Goal: Information Seeking & Learning: Learn about a topic

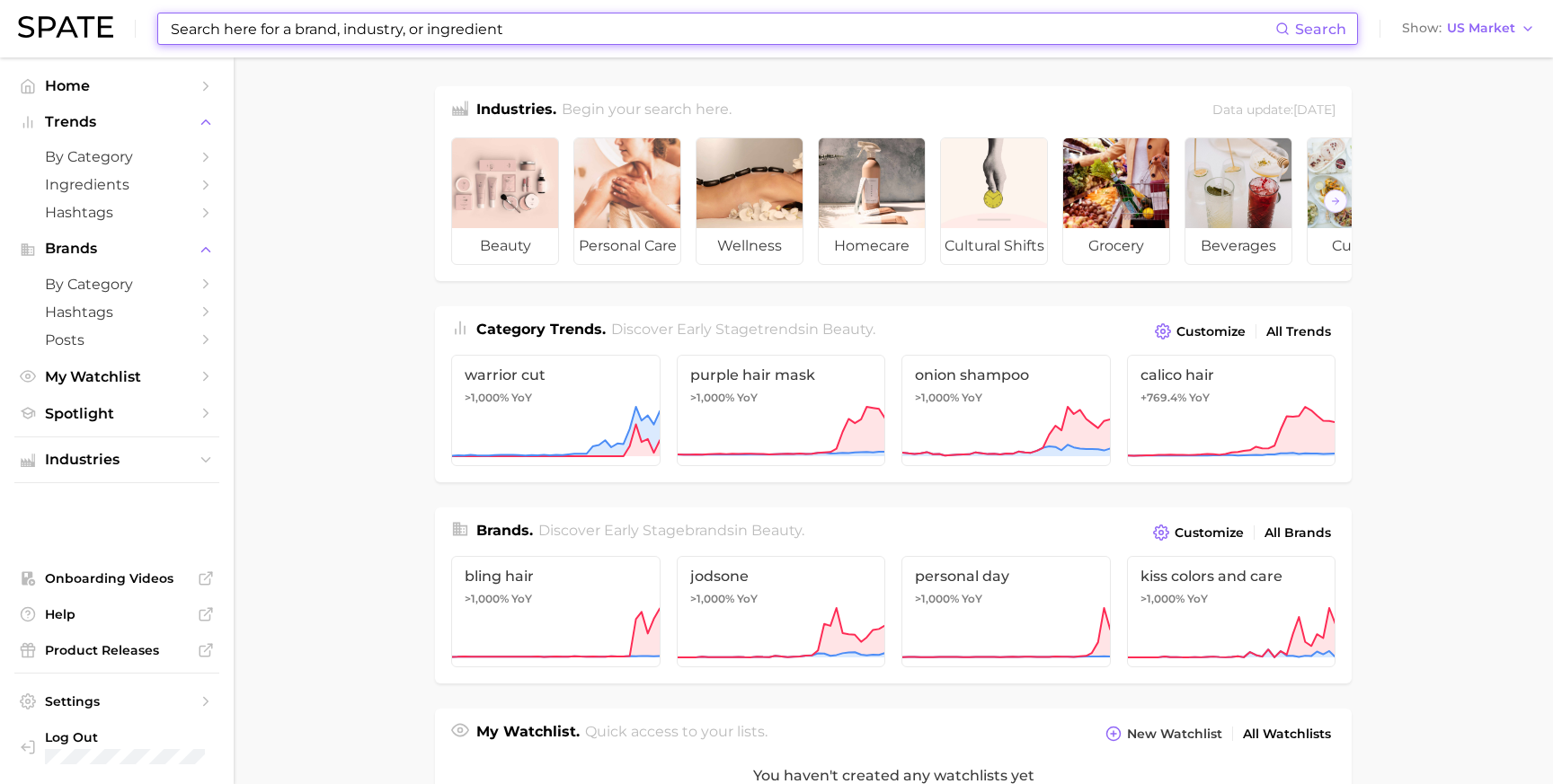
click at [366, 37] on input at bounding box center [722, 29] width 1106 height 30
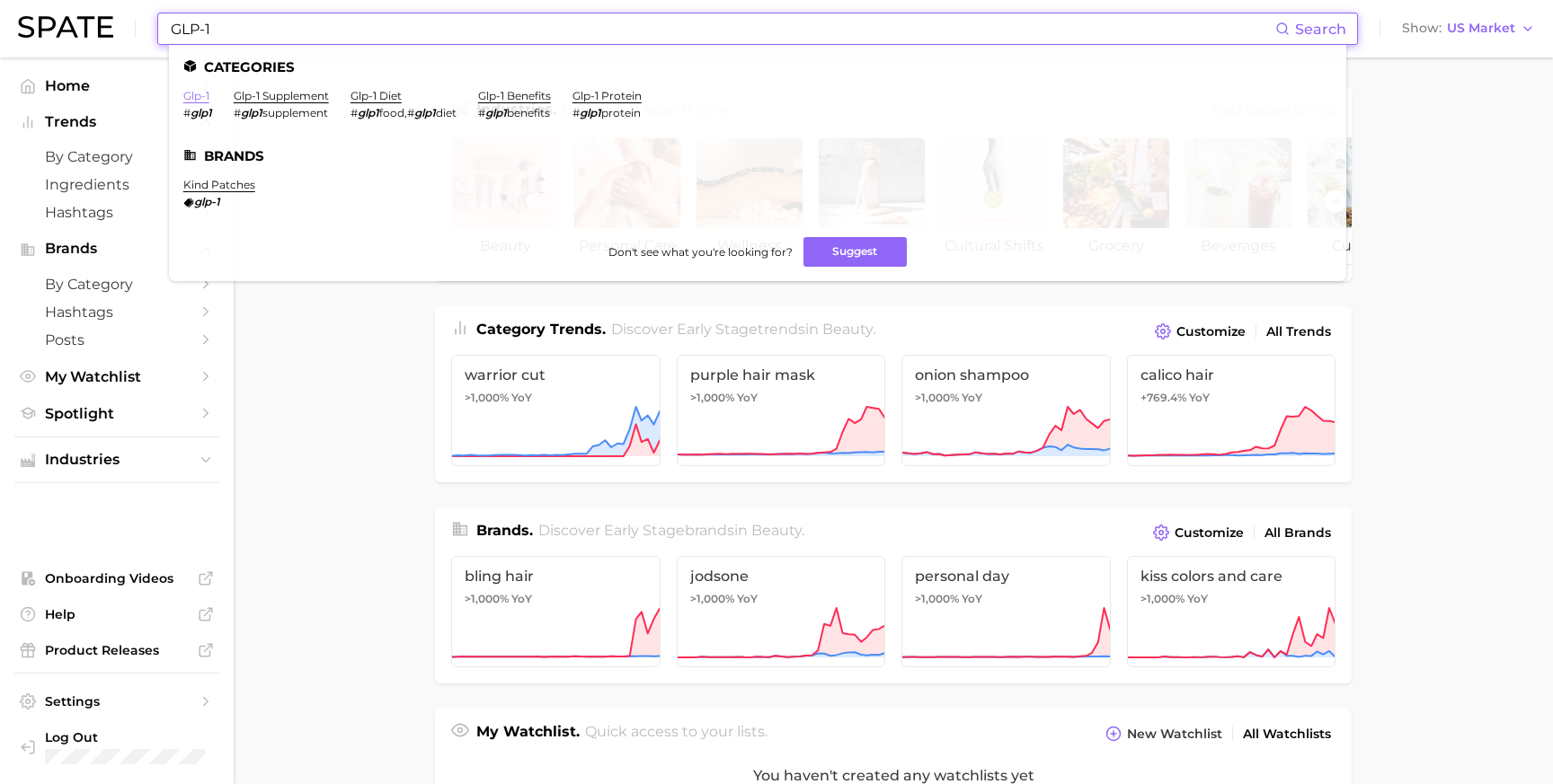
type input "GLP-1"
click at [200, 99] on link "glp-1" at bounding box center [196, 95] width 26 height 14
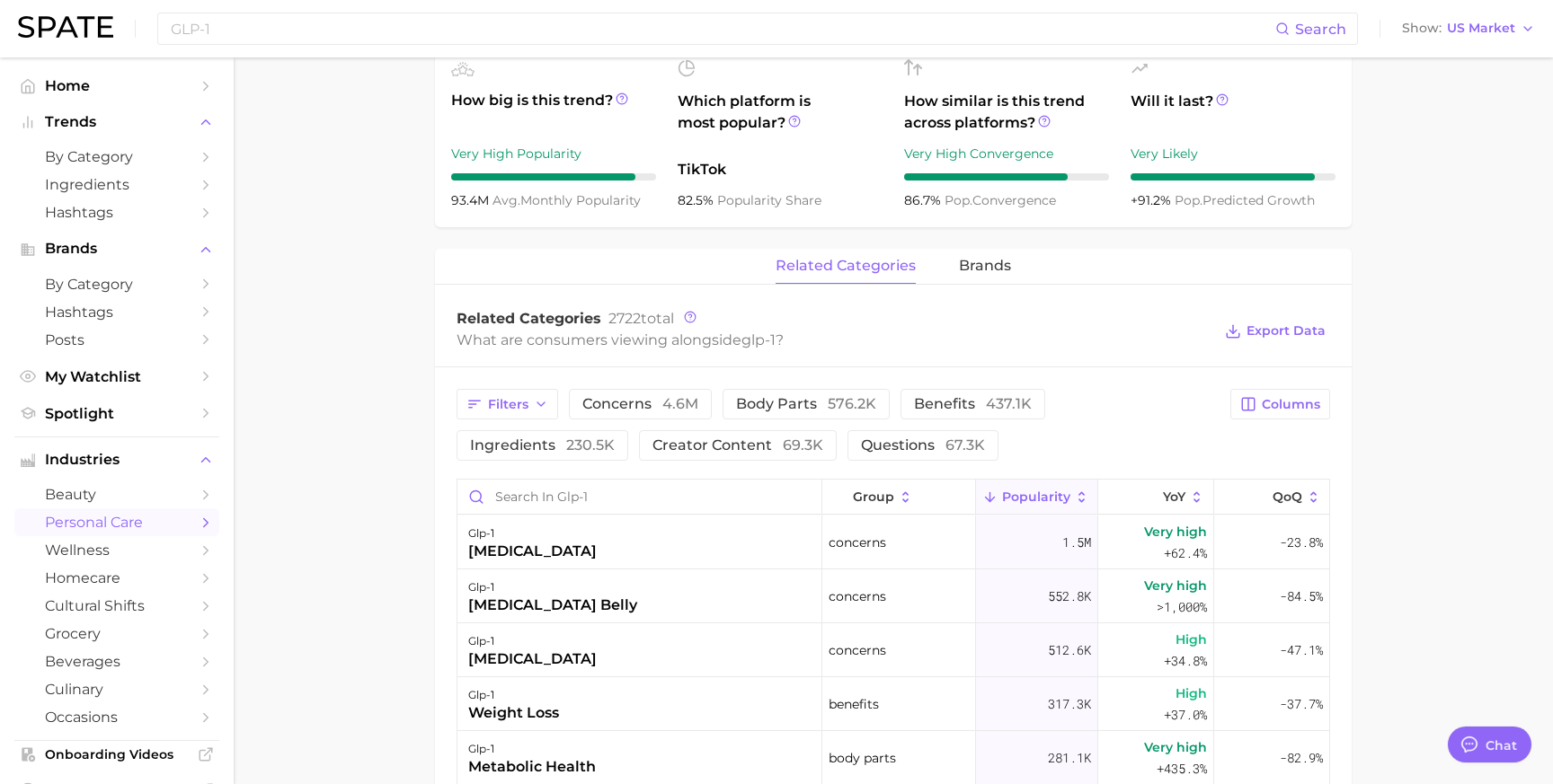
scroll to position [786, 0]
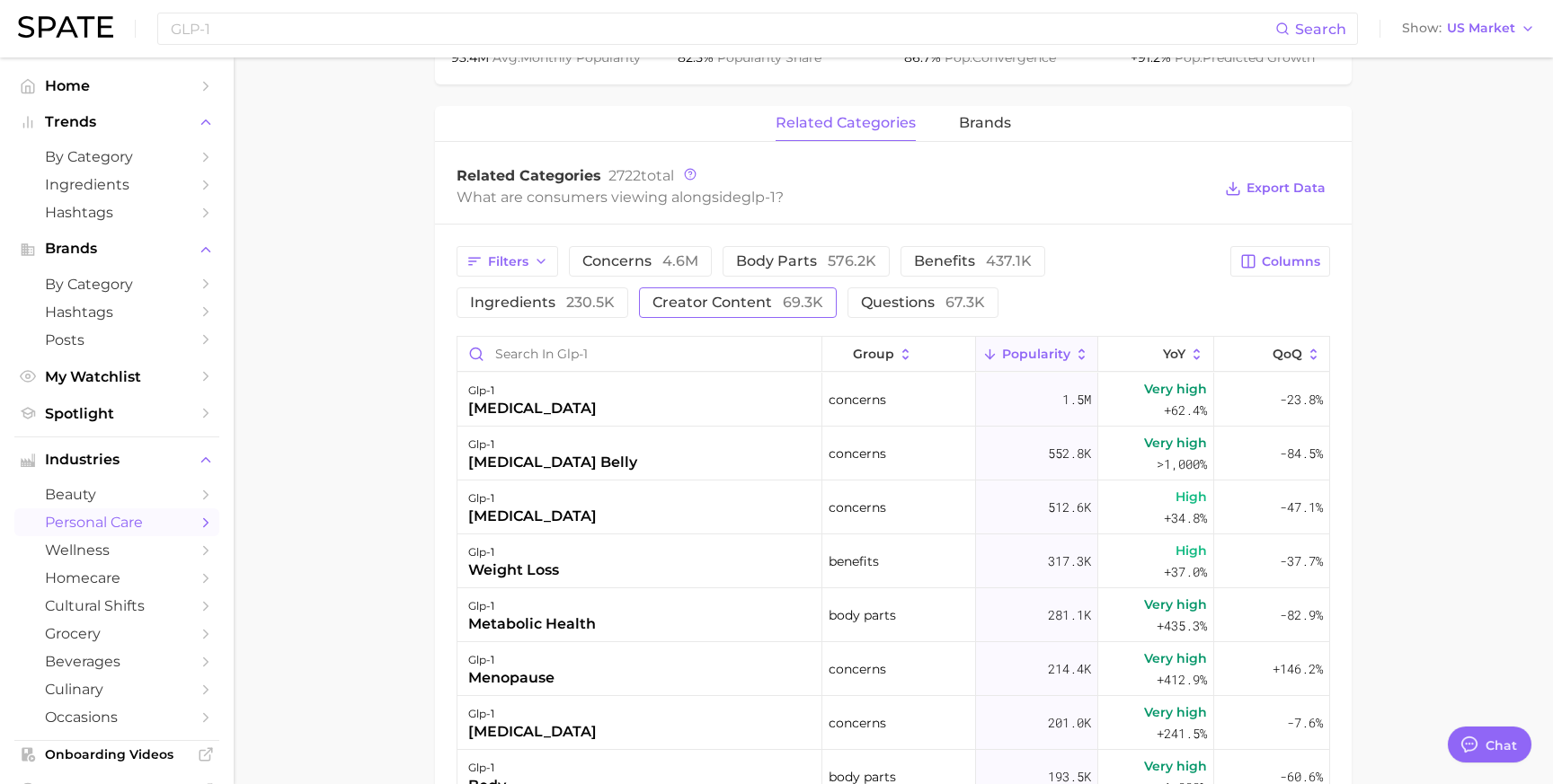
click at [692, 303] on span "creator content 69.3k" at bounding box center [737, 303] width 171 height 15
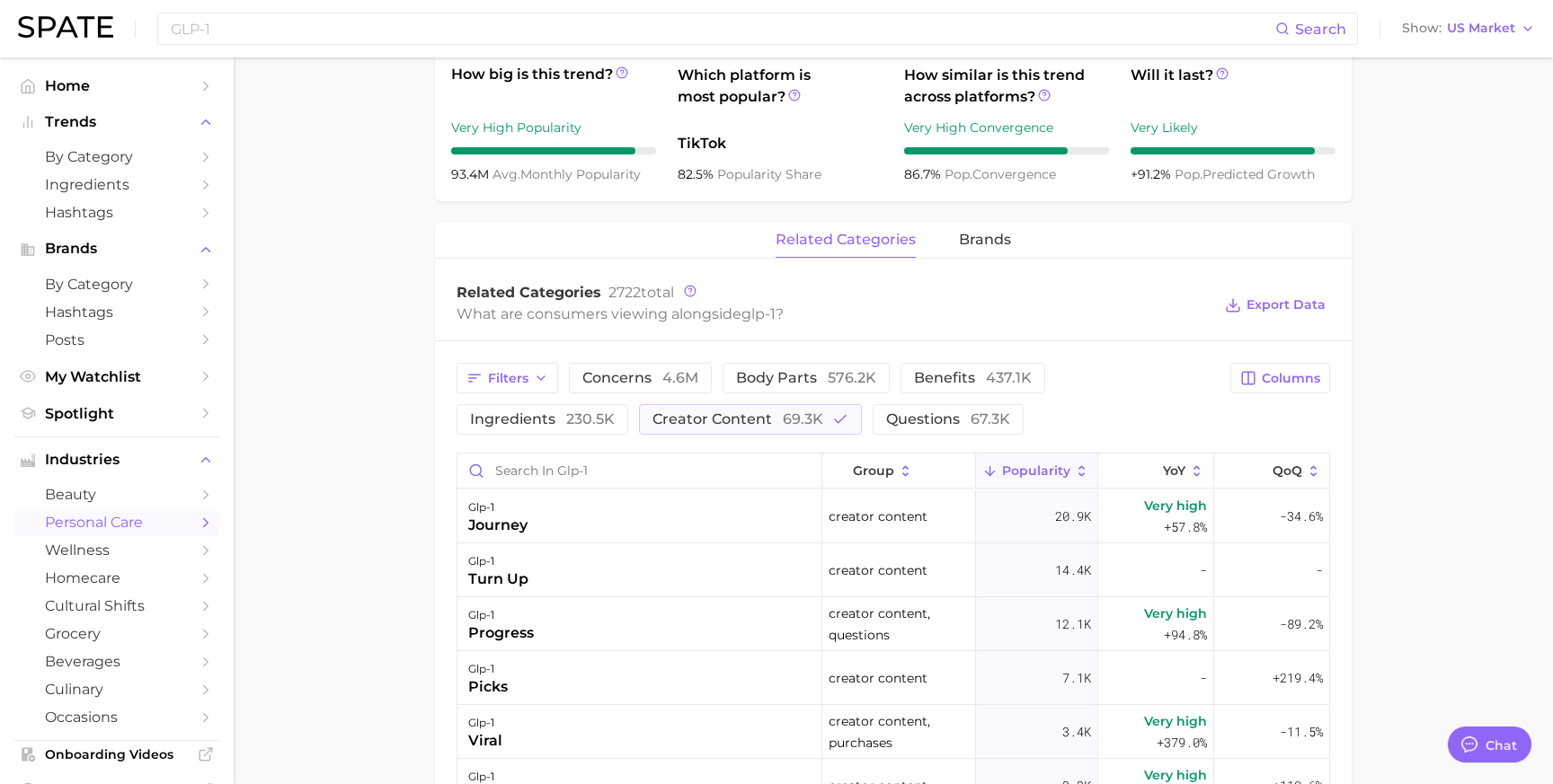
scroll to position [496, 0]
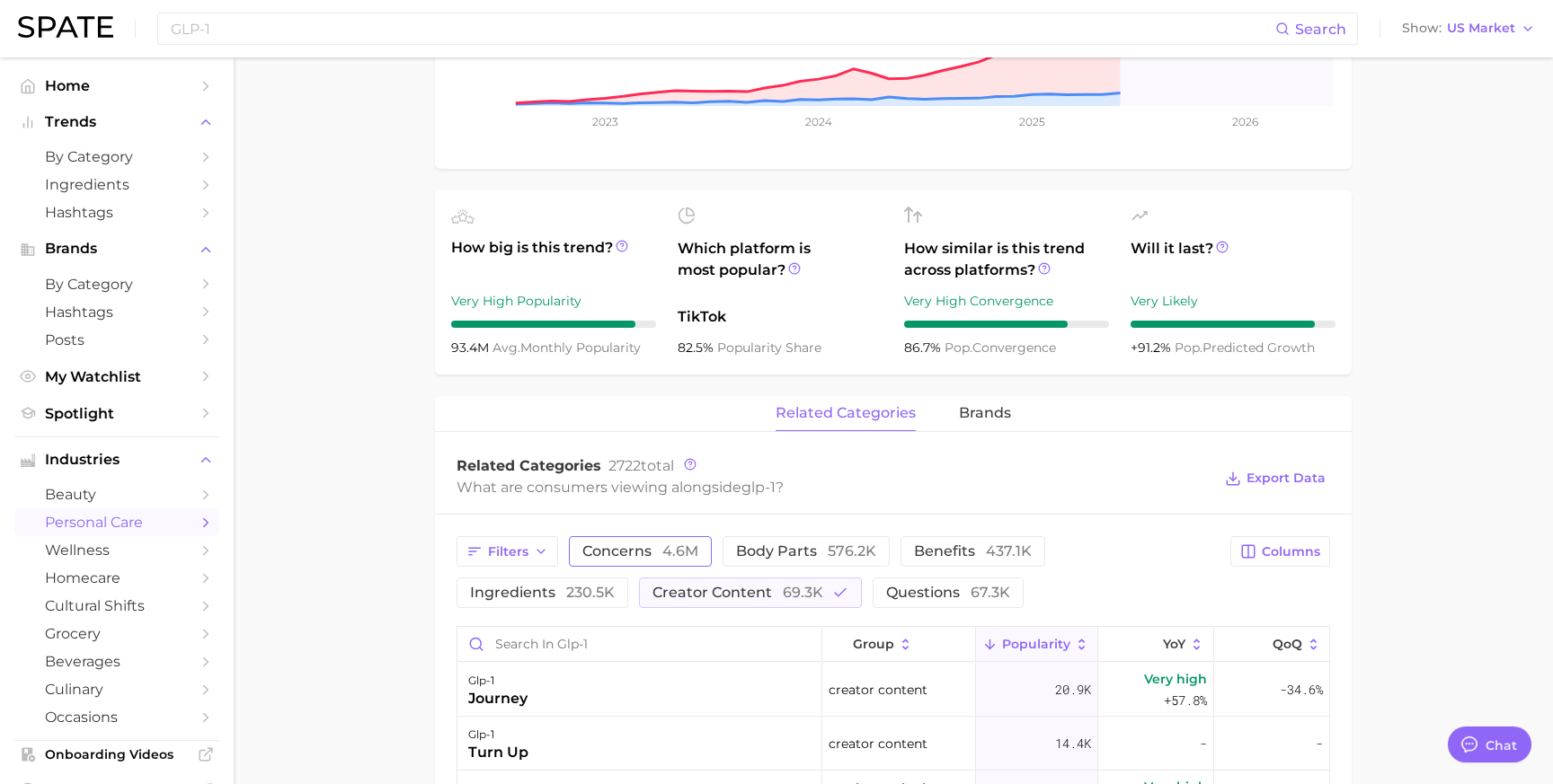
click at [646, 550] on span "concerns 4.6m" at bounding box center [639, 551] width 115 height 15
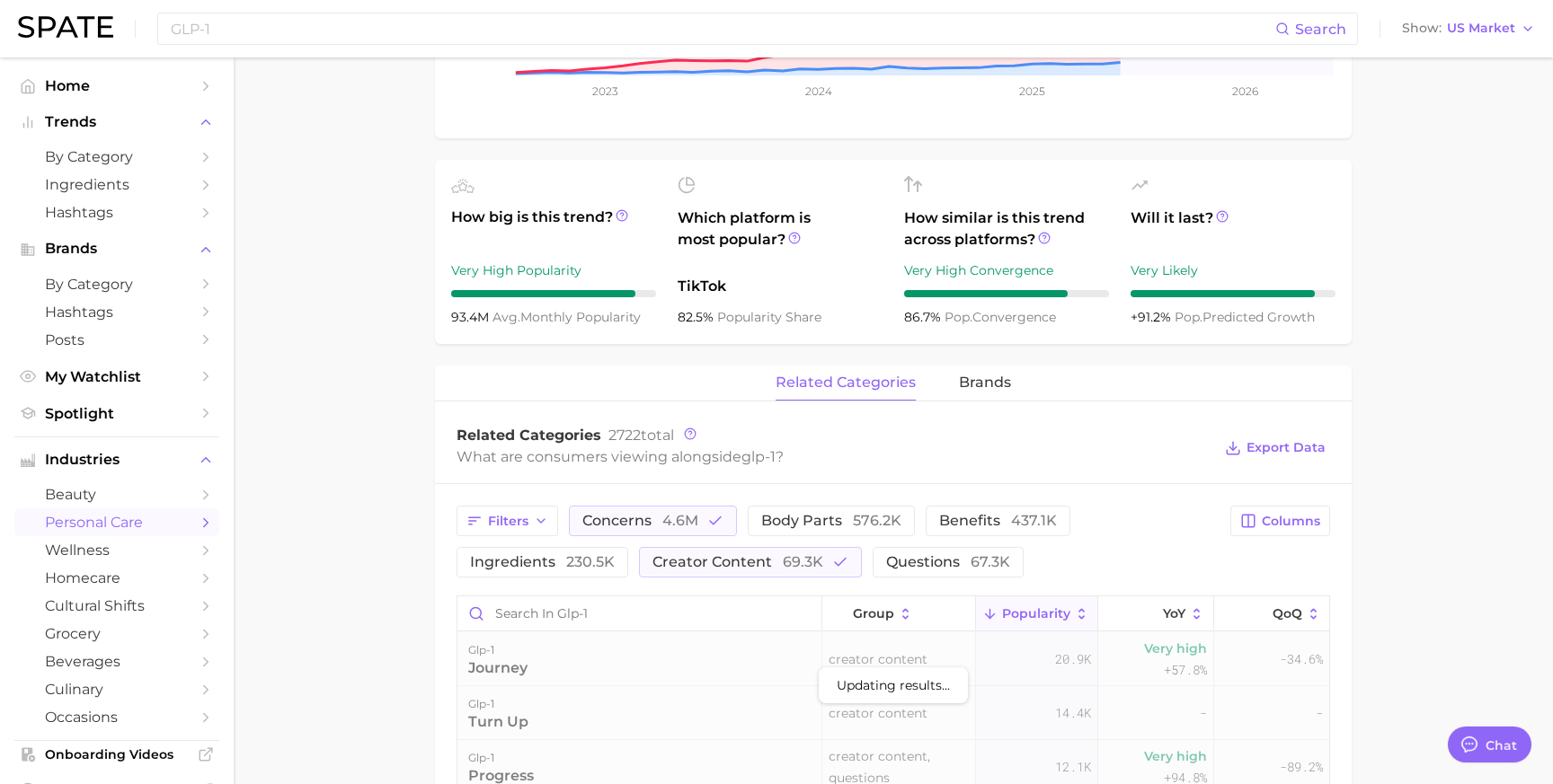
scroll to position [540, 0]
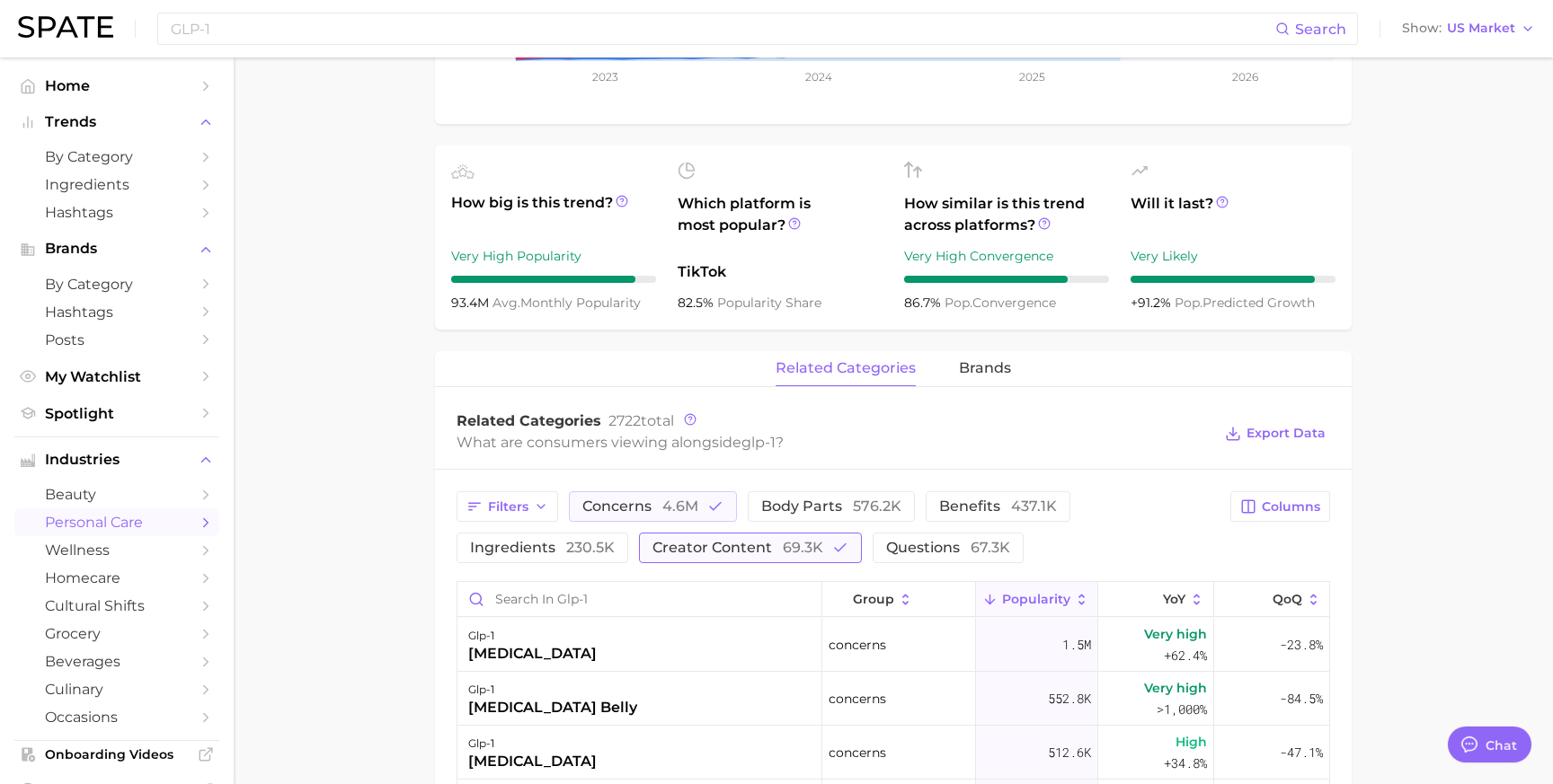
click at [660, 554] on span "creator content 69.3k" at bounding box center [737, 548] width 171 height 15
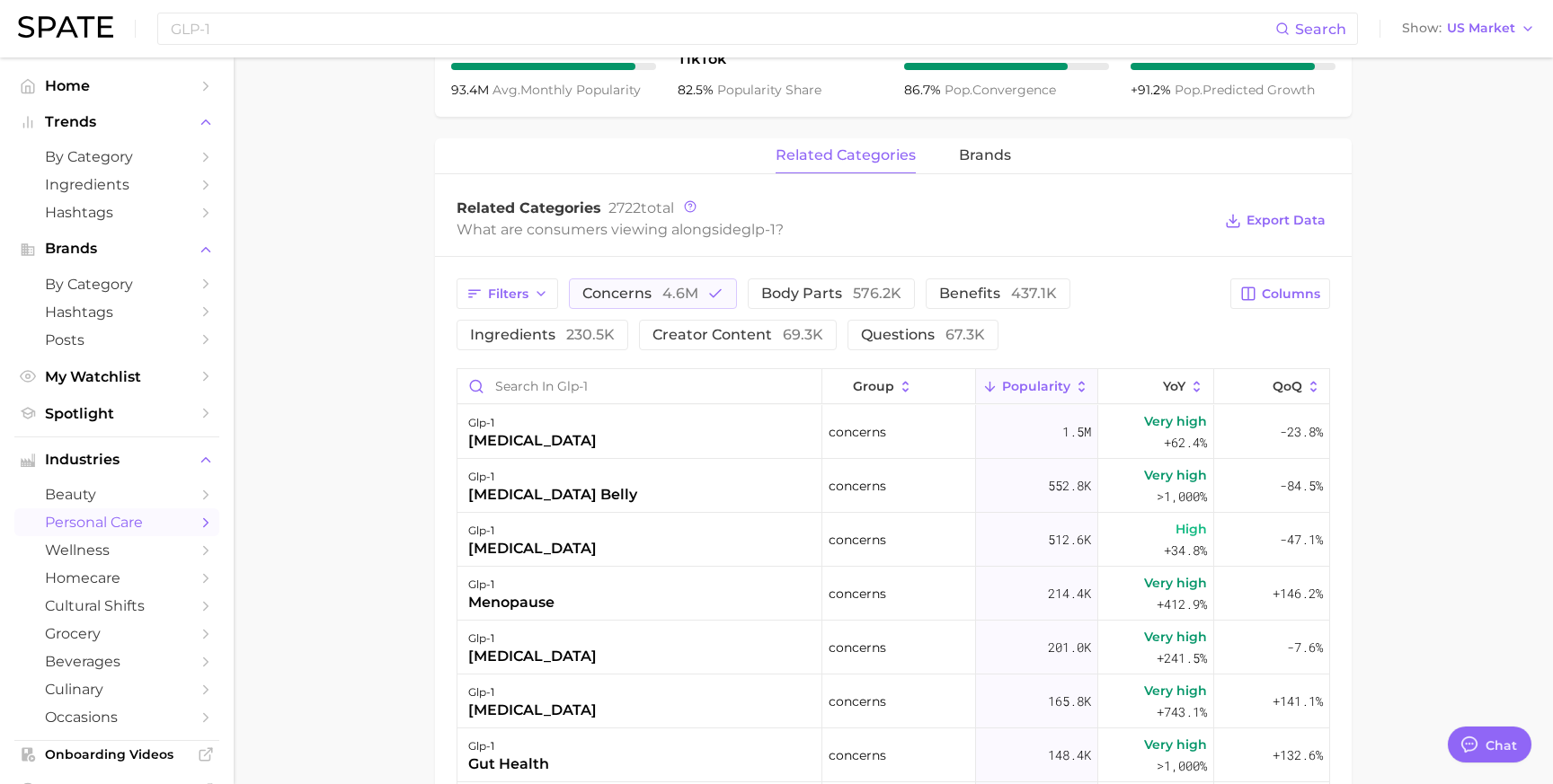
scroll to position [728, 0]
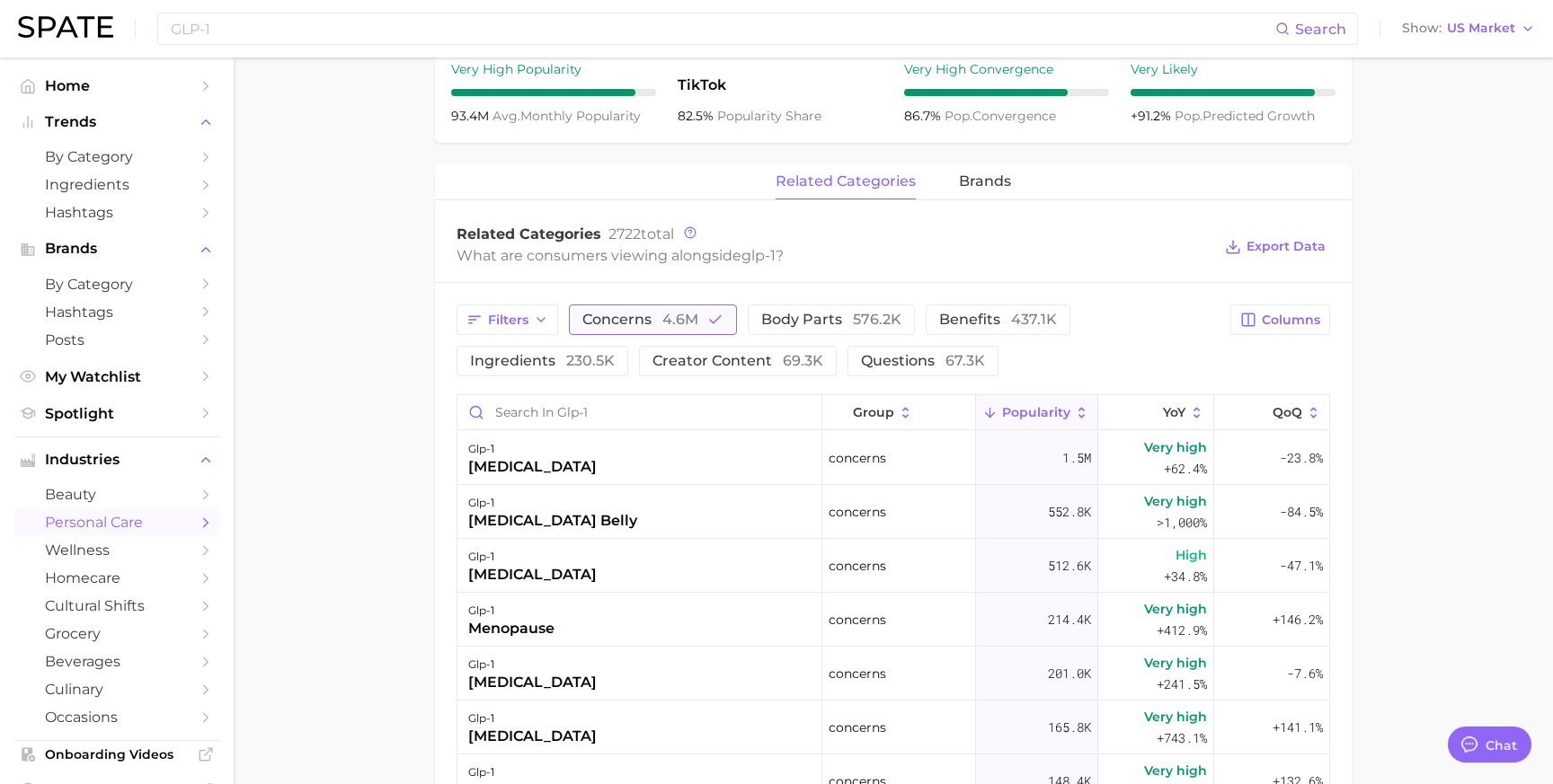
click at [618, 312] on span "concerns 4.6m" at bounding box center [639, 320] width 115 height 15
click at [327, 437] on main "1. health care 2. [MEDICAL_DATA] 3. [MEDICAL_DATA] 4. glp-1 Overview Google Tik…" at bounding box center [893, 309] width 1319 height 1960
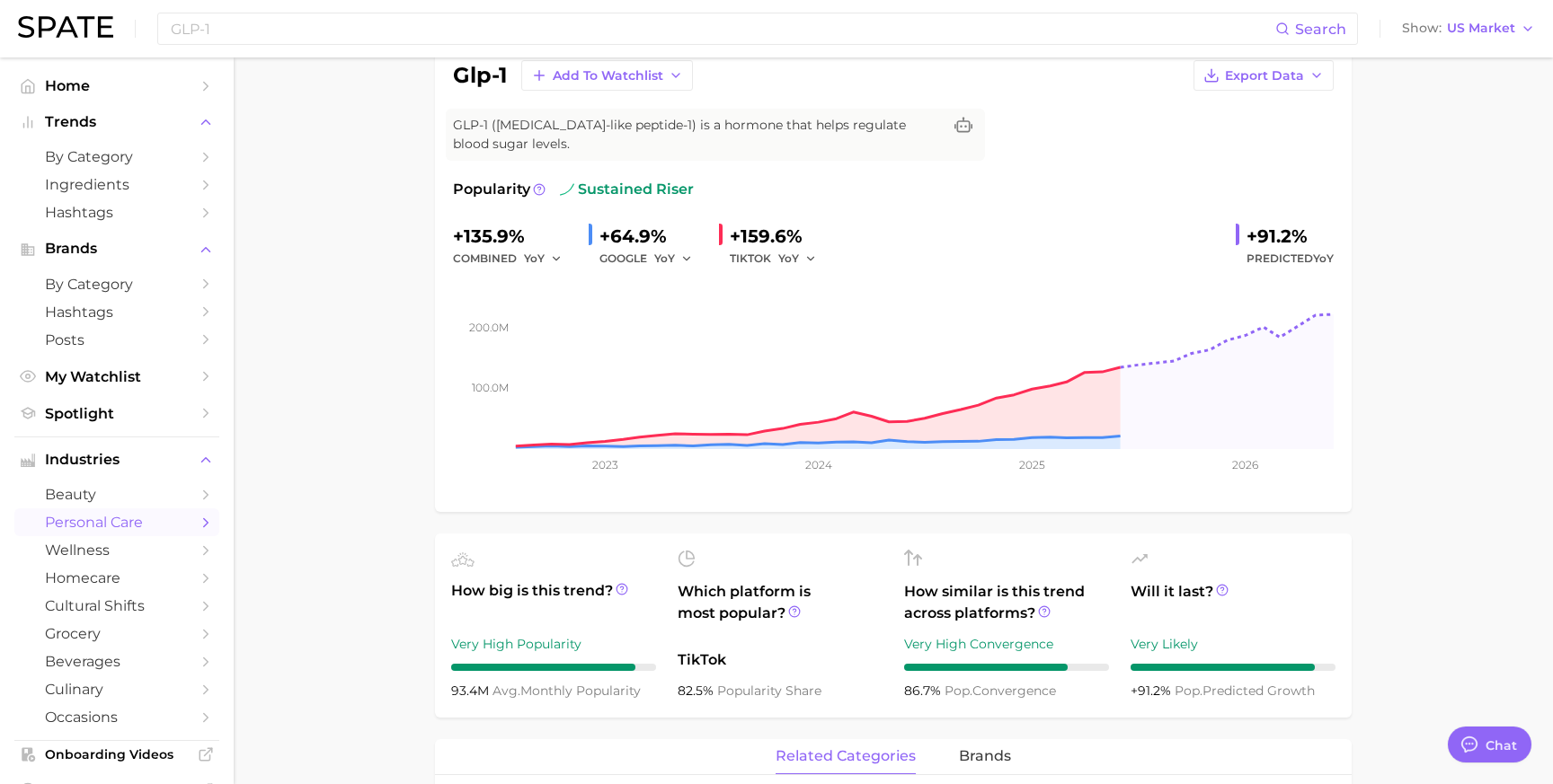
scroll to position [0, 0]
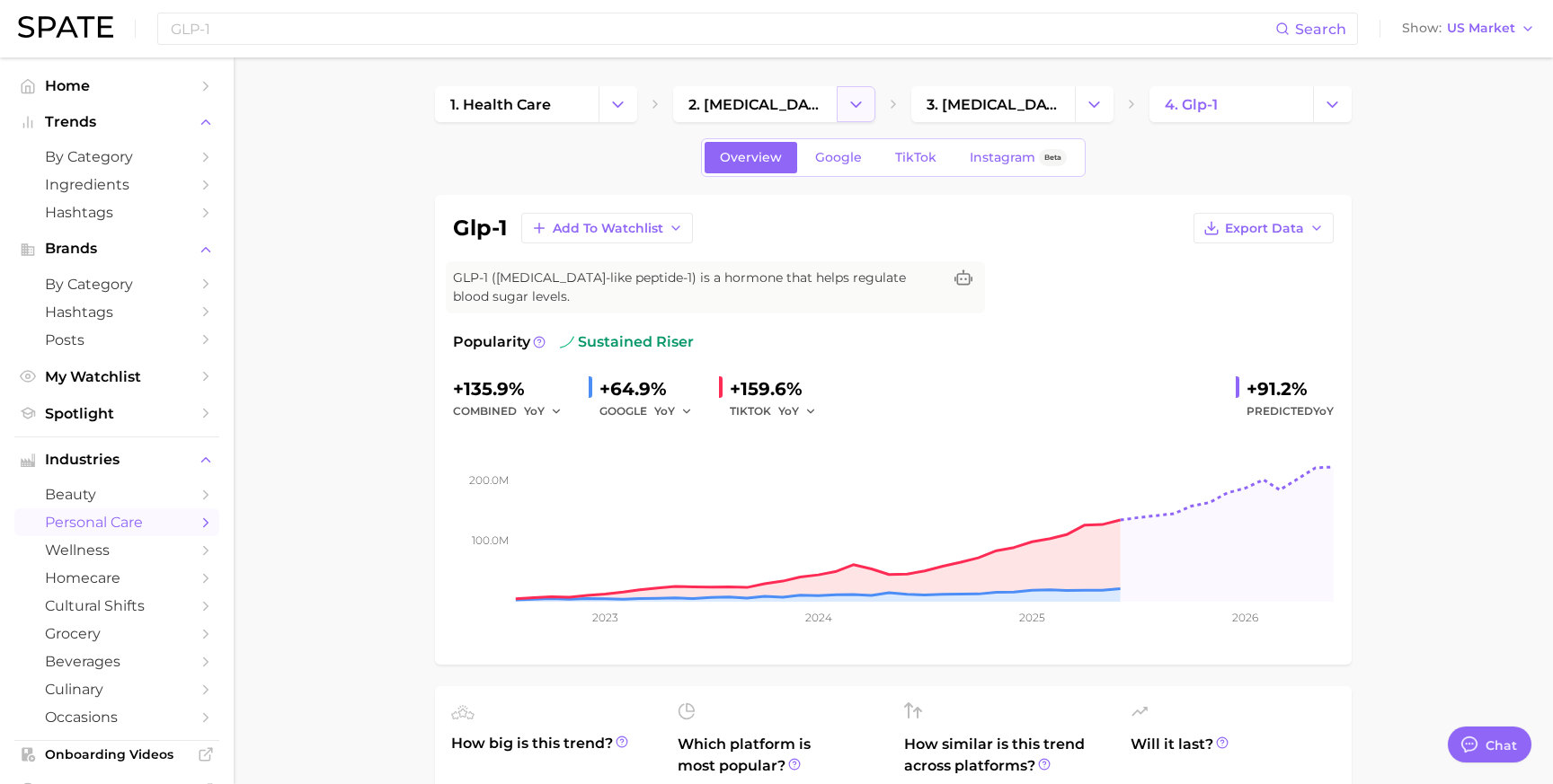
click at [853, 104] on polyline "Change Category" at bounding box center [855, 103] width 10 height 5
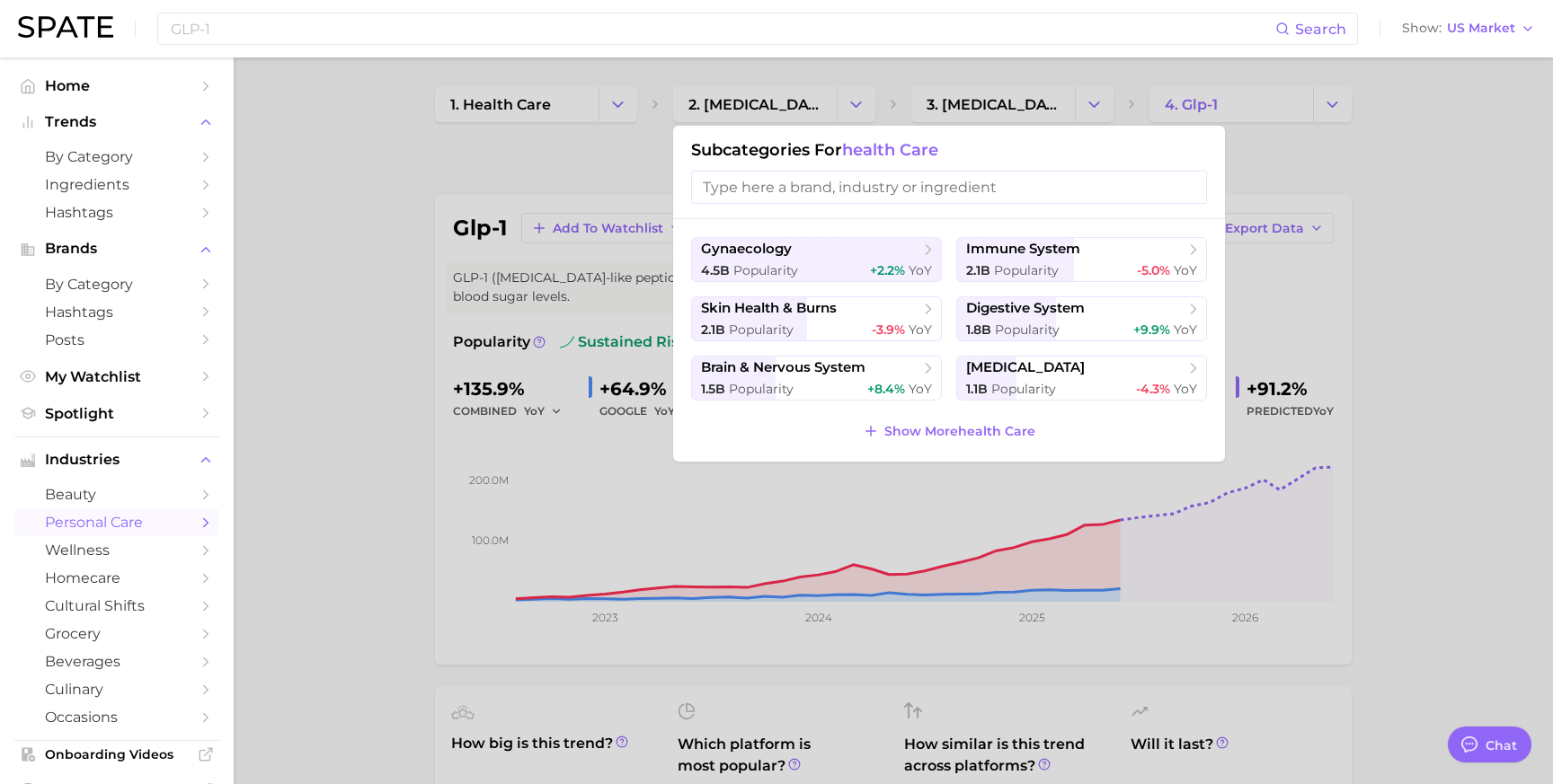
click at [574, 140] on div at bounding box center [776, 392] width 1553 height 784
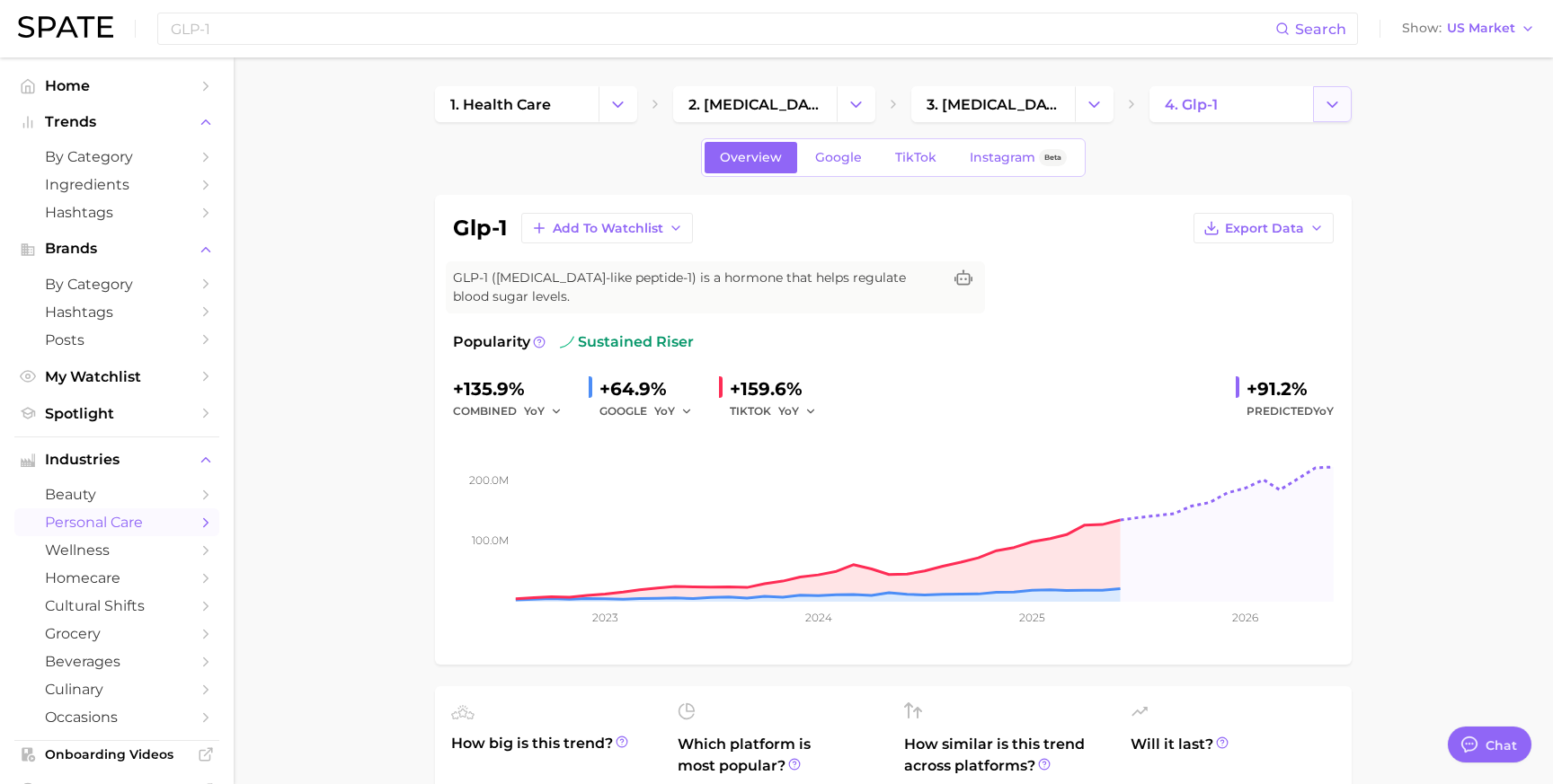
click at [1329, 107] on icon "Change Category" at bounding box center [1332, 104] width 18 height 18
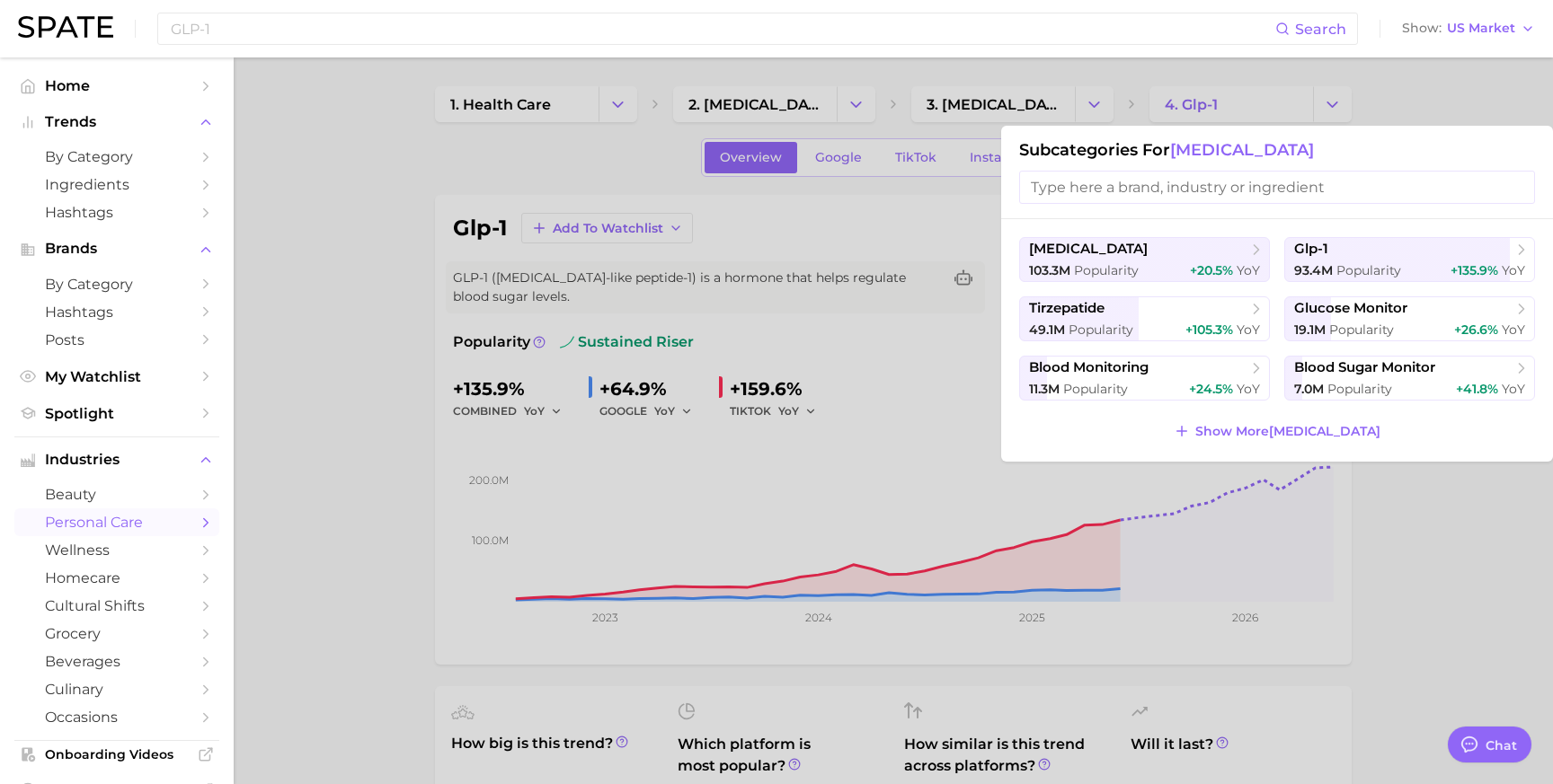
click at [376, 245] on div at bounding box center [776, 392] width 1553 height 784
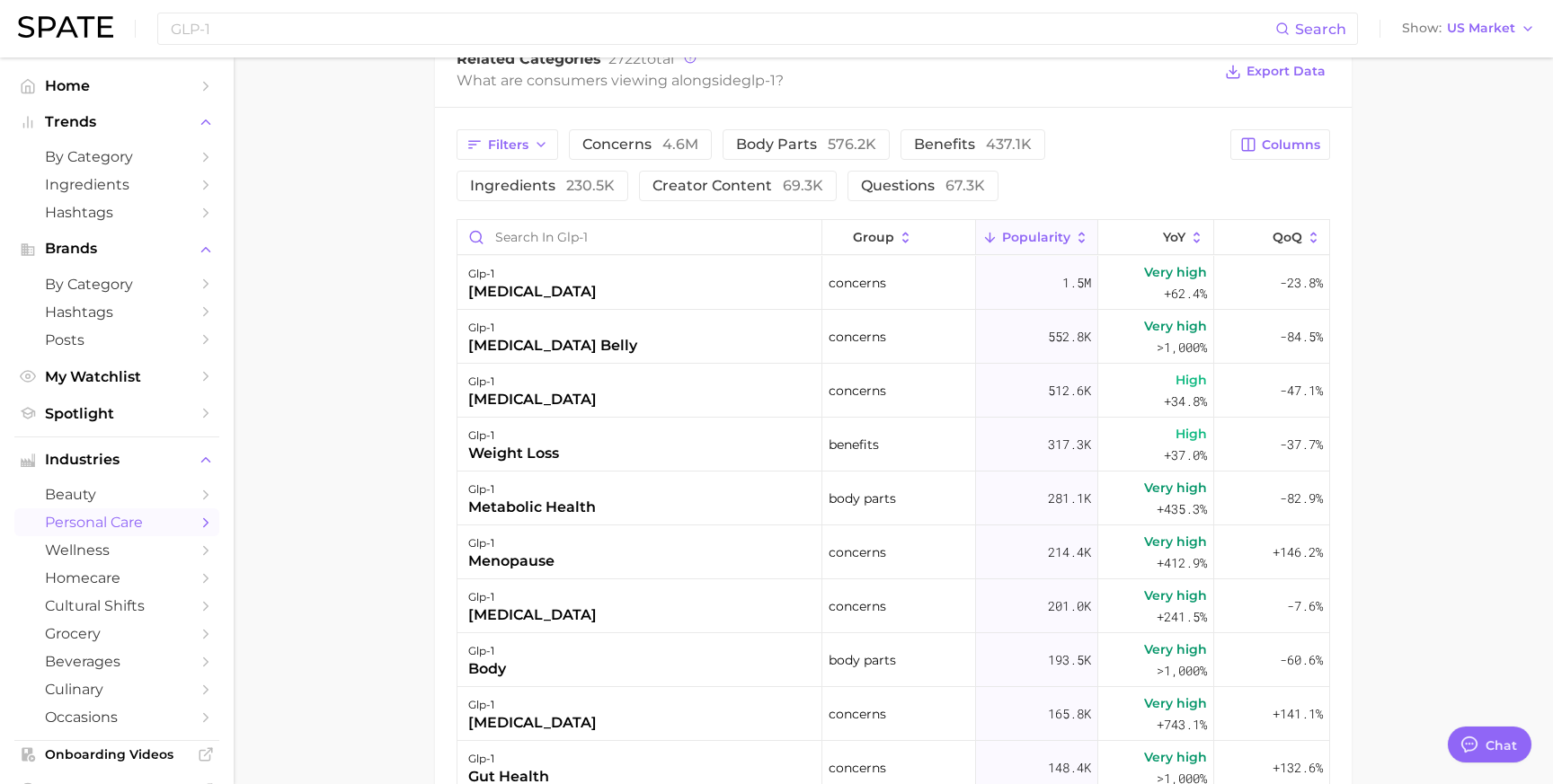
scroll to position [904, 0]
click at [645, 138] on span "concerns 4.6m" at bounding box center [639, 143] width 115 height 15
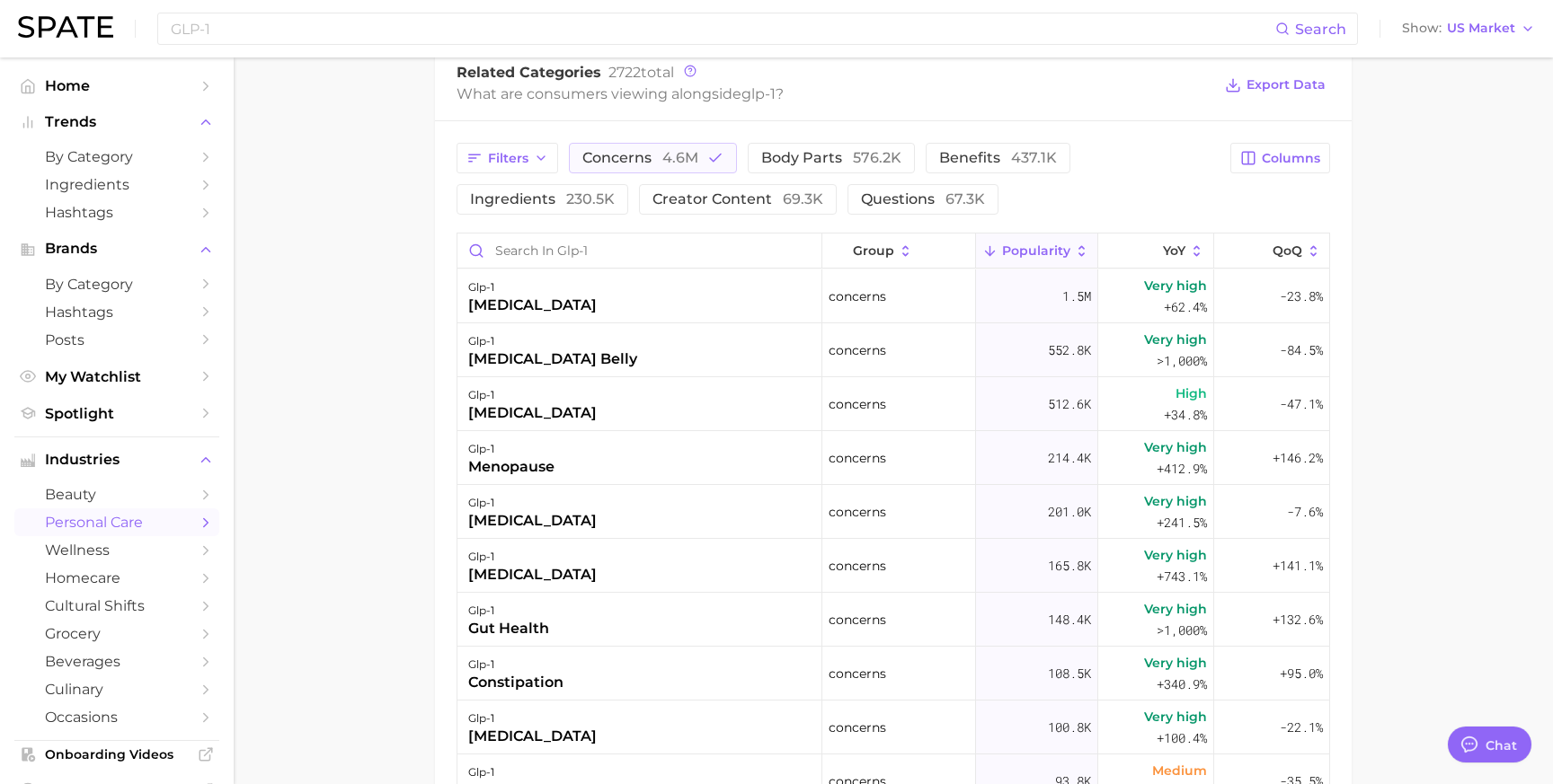
scroll to position [852, 0]
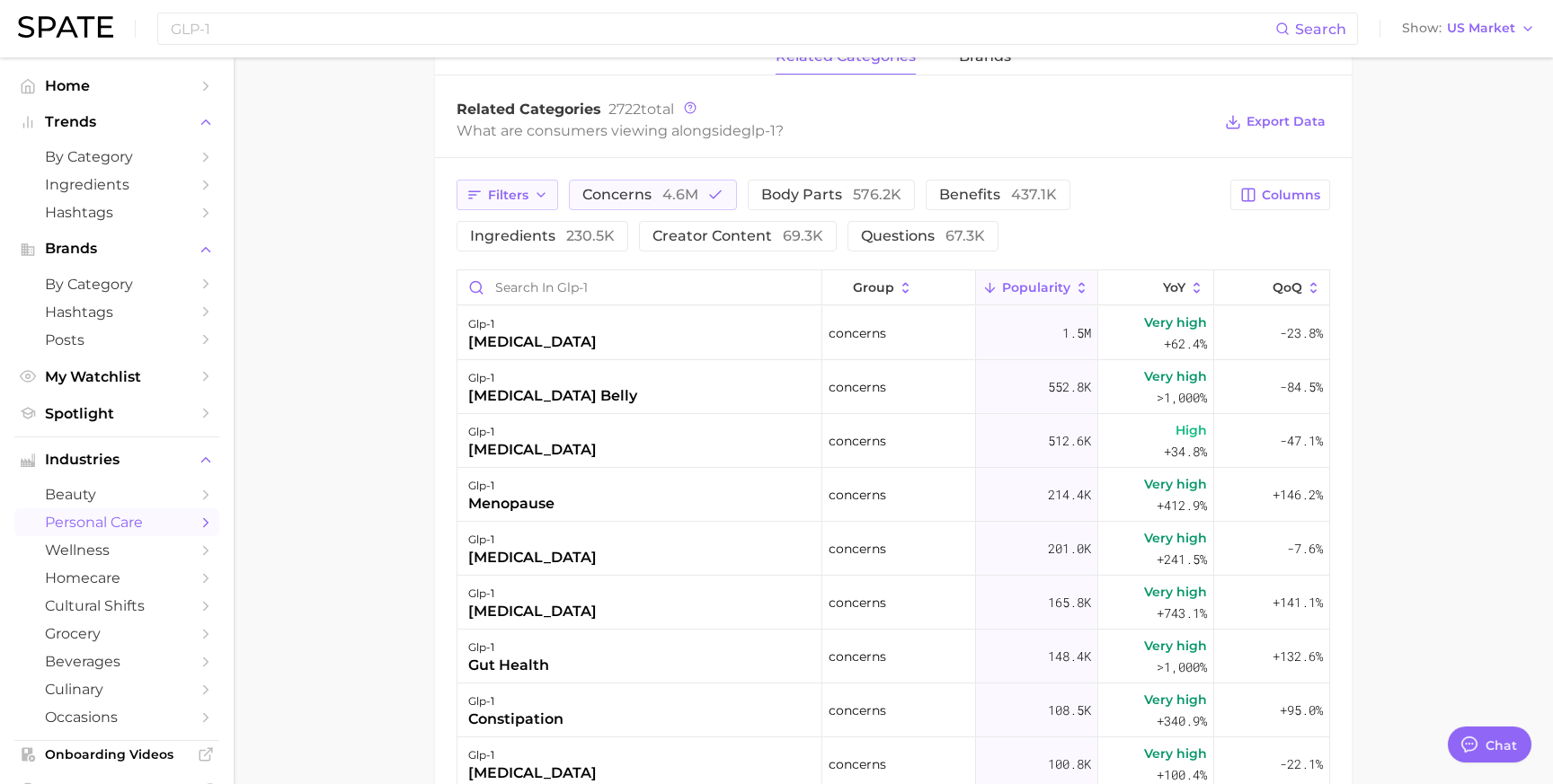
click at [539, 180] on button "Filters" at bounding box center [507, 195] width 102 height 30
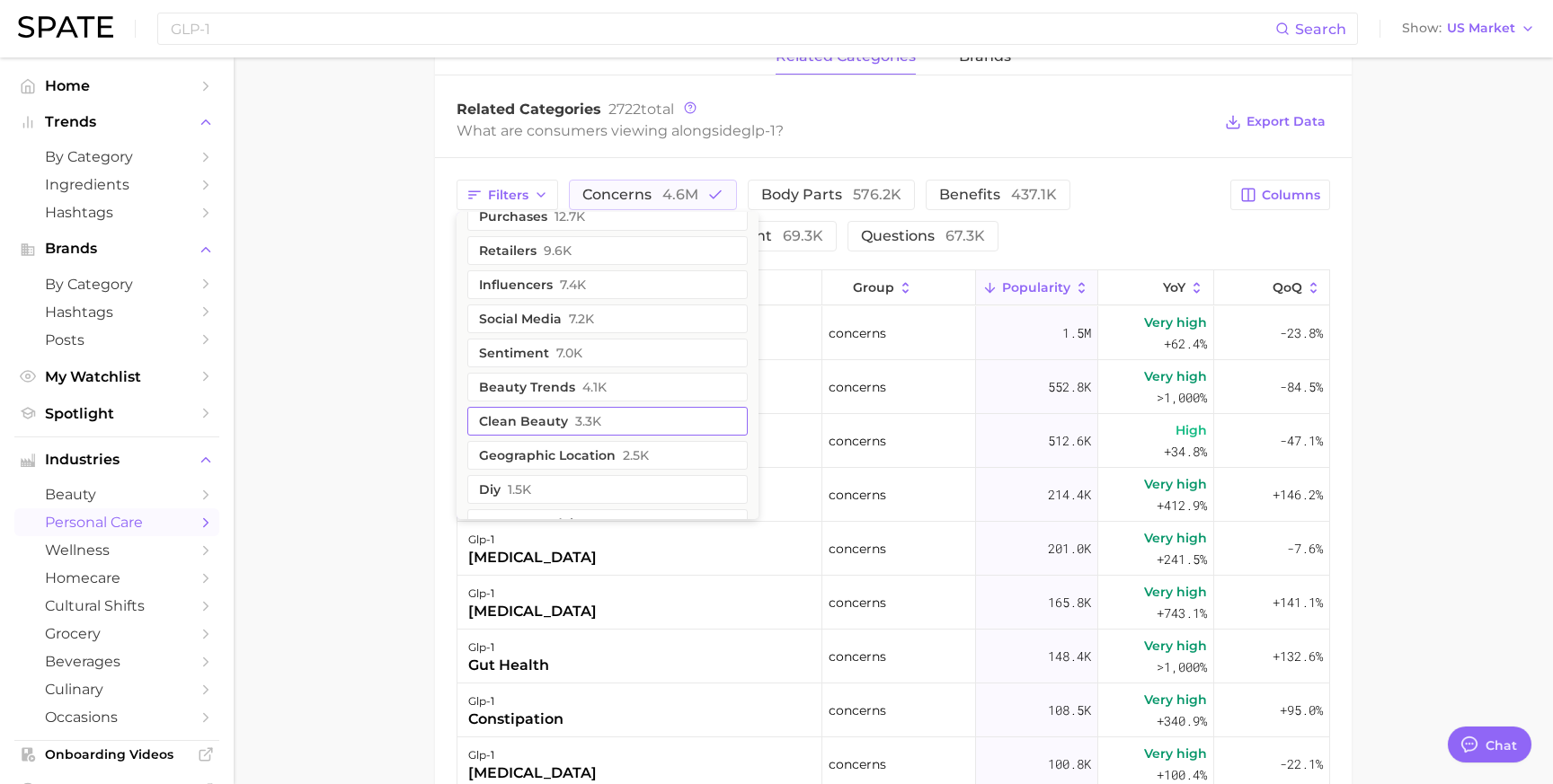
scroll to position [200, 0]
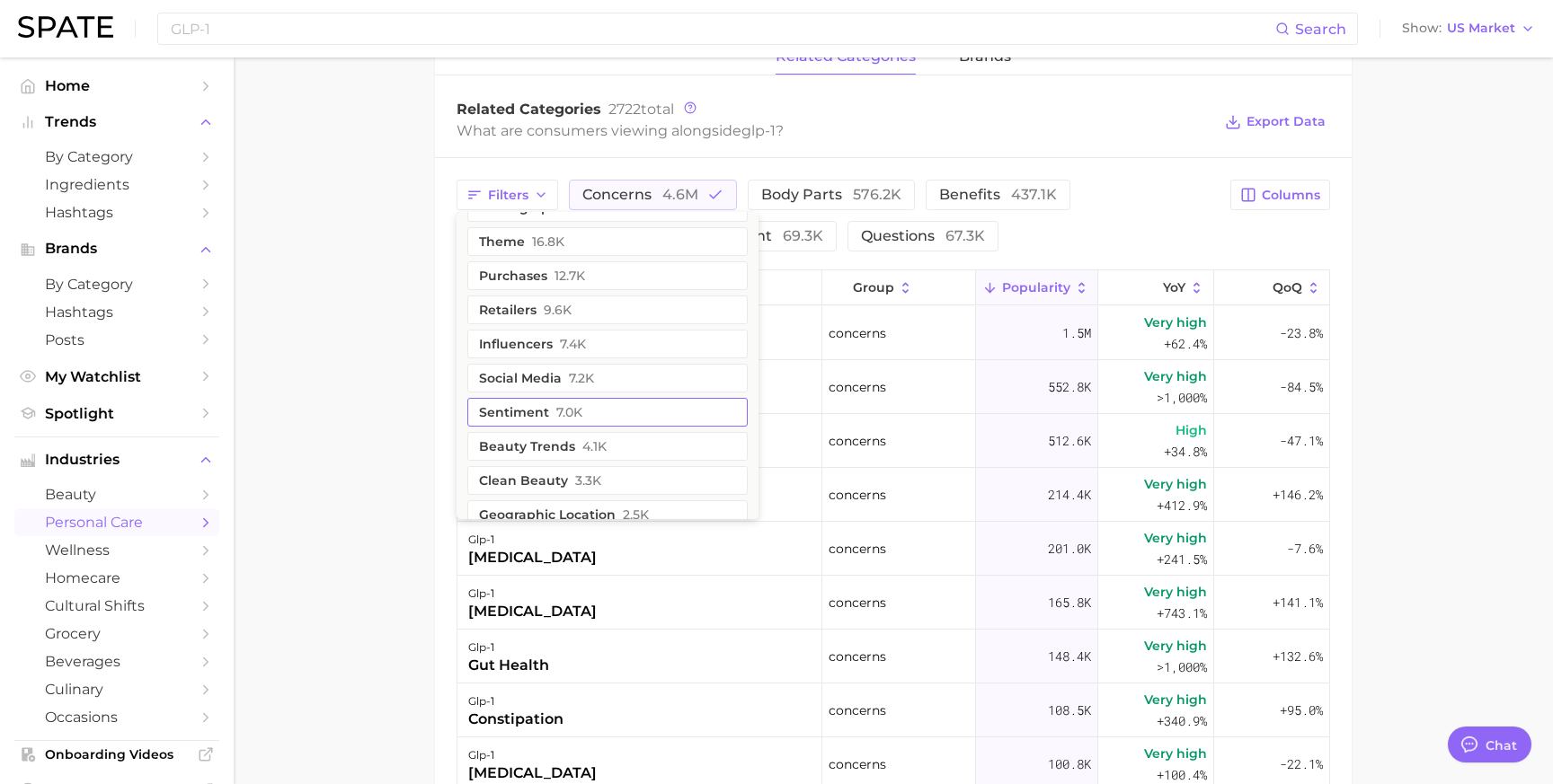
click at [600, 400] on button "sentiment 7.0k" at bounding box center [607, 412] width 280 height 29
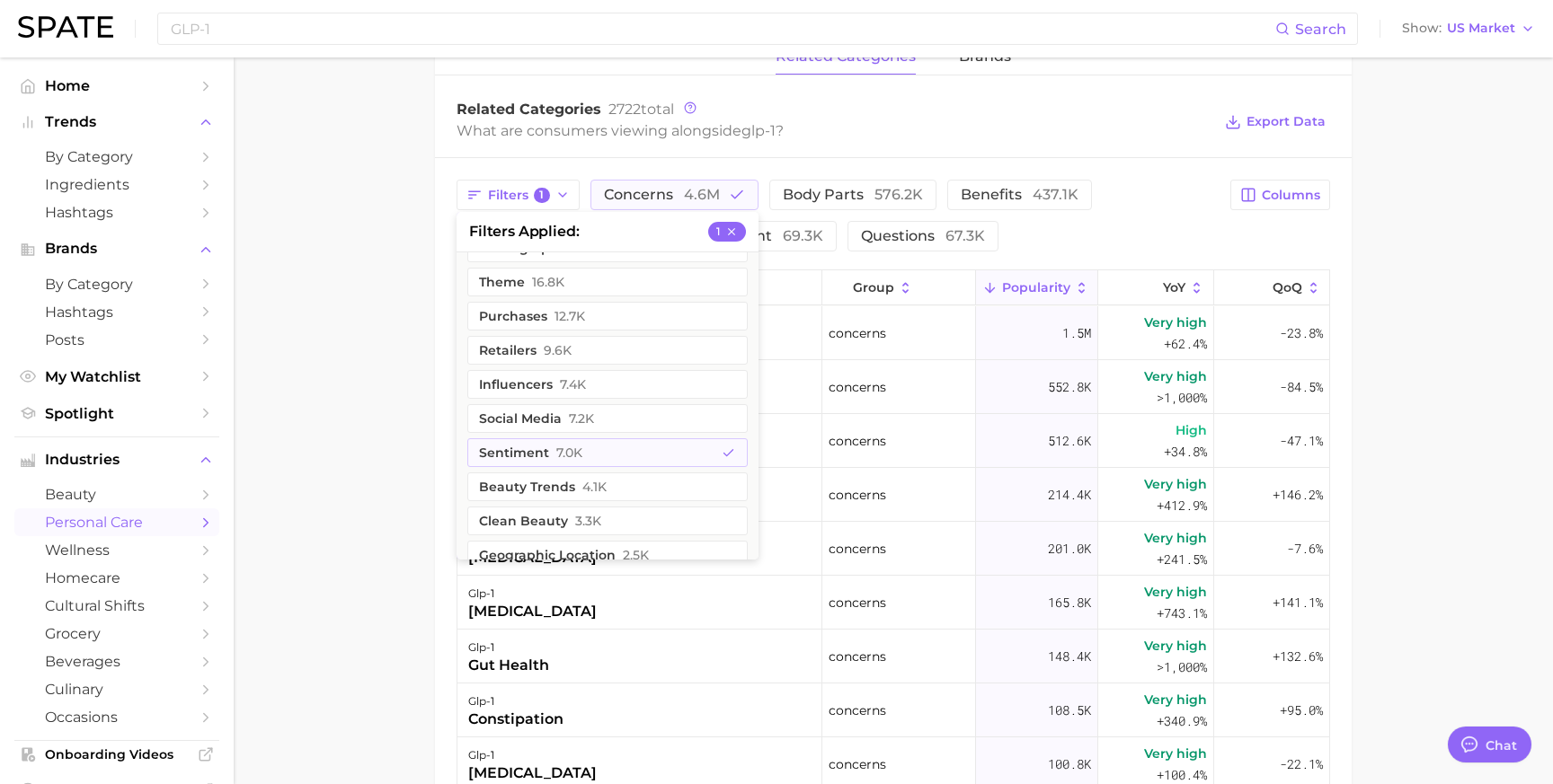
click at [363, 359] on main "1. health care 2. diabetes 3. diabetes management 4. glp-1 Overview Google TikT…" at bounding box center [893, 185] width 1319 height 1960
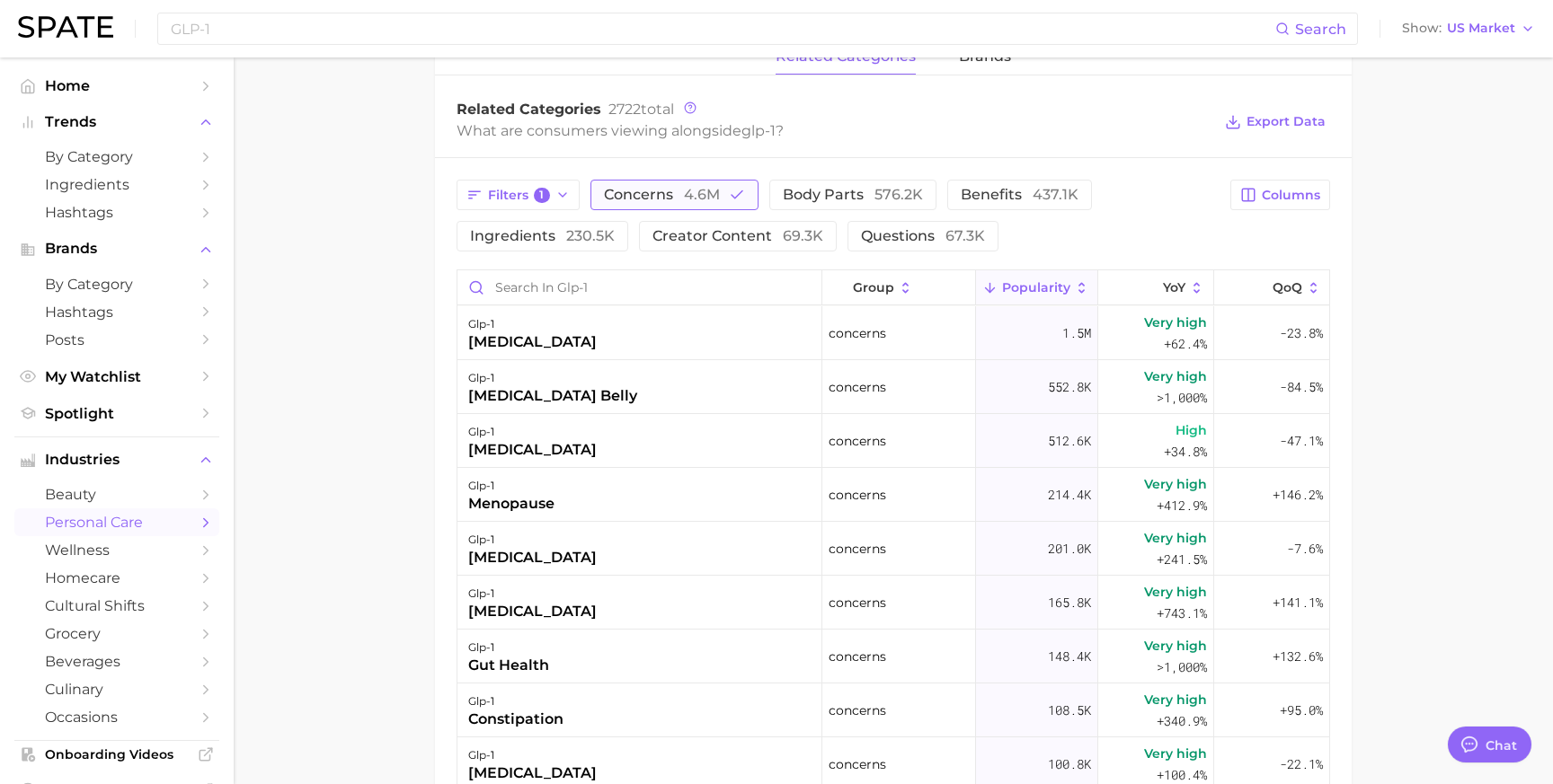
click at [685, 193] on span "4.6m" at bounding box center [701, 194] width 36 height 17
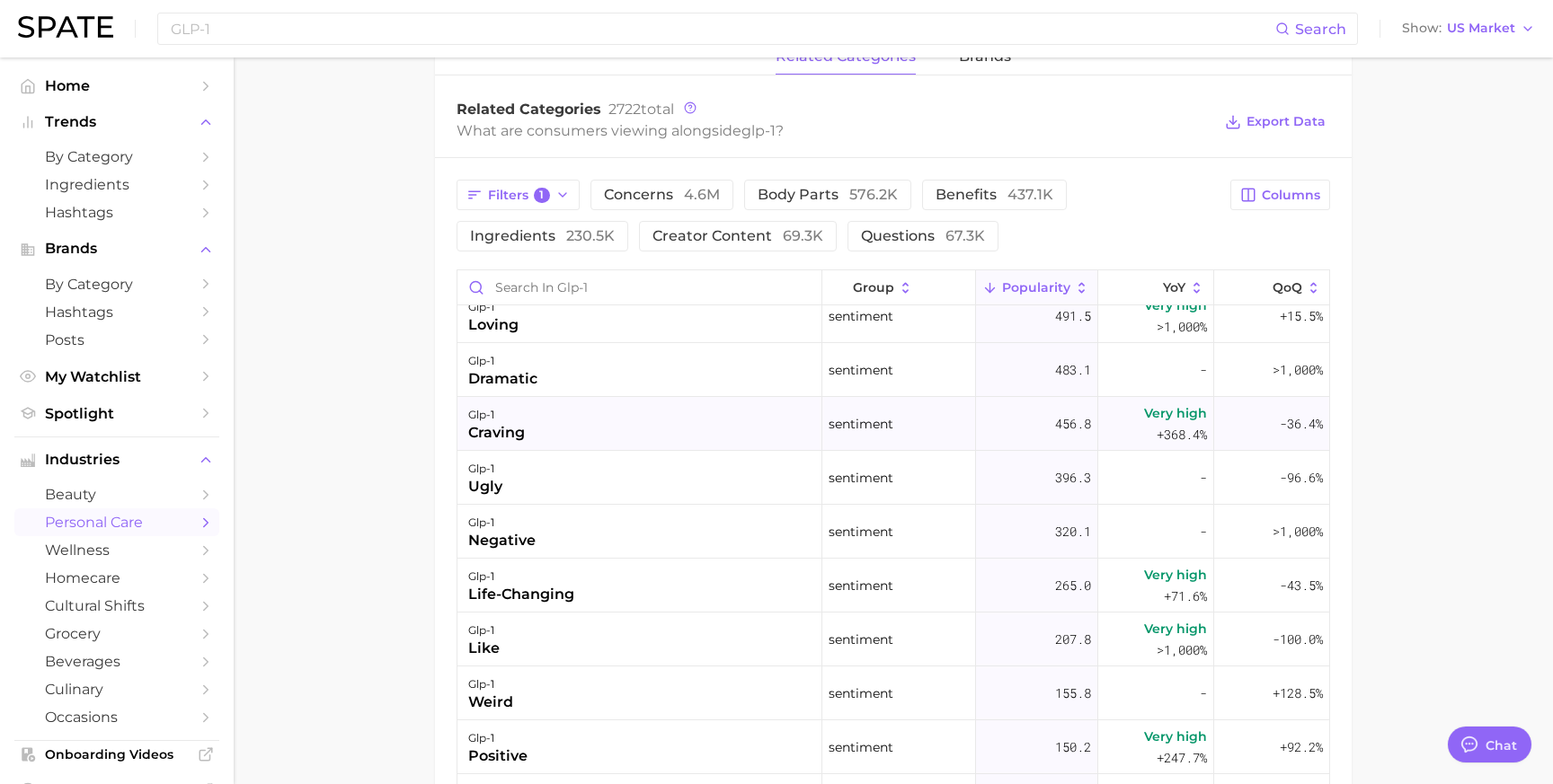
scroll to position [0, 0]
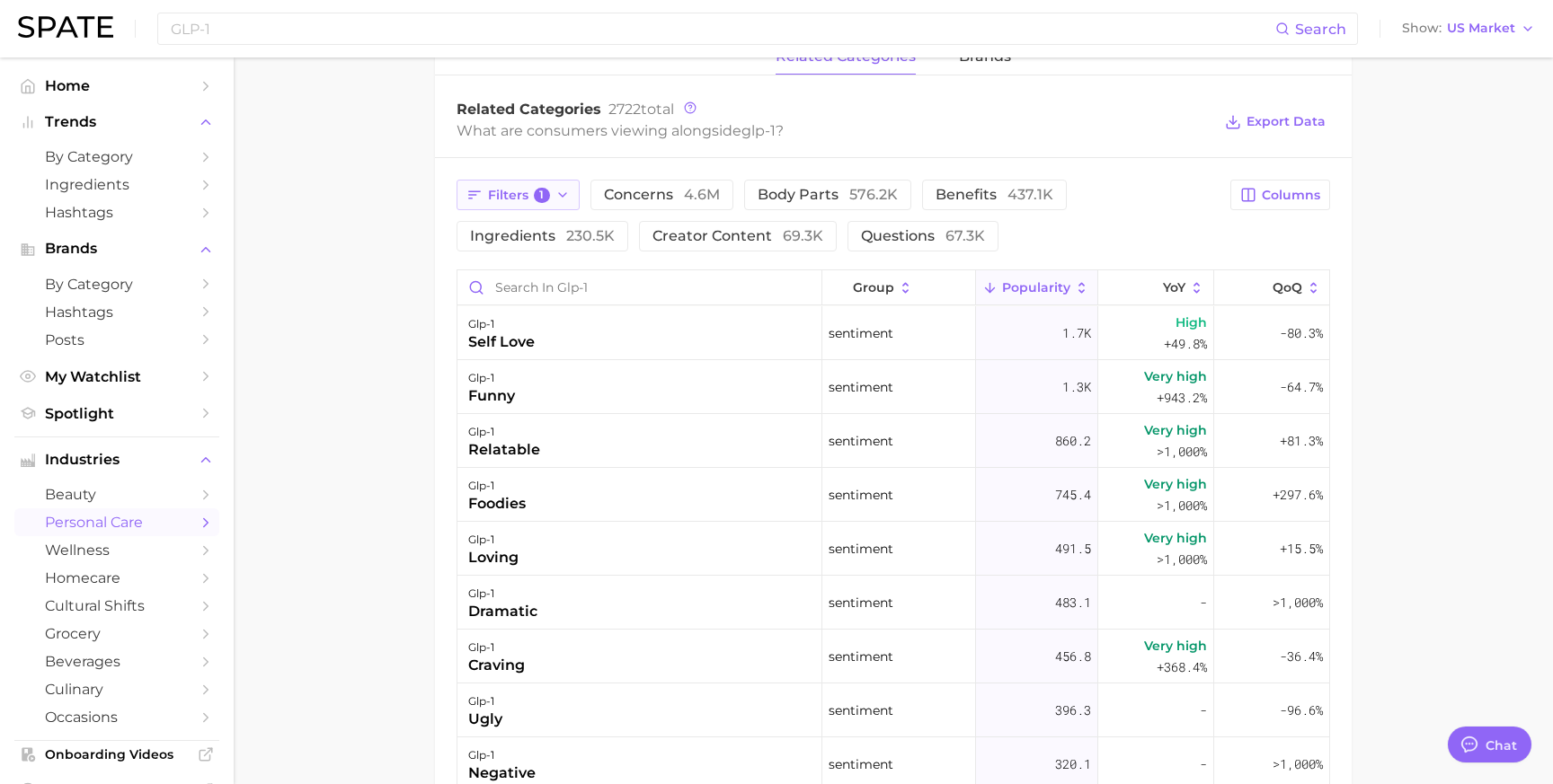
click at [555, 188] on icon "button" at bounding box center [563, 195] width 15 height 15
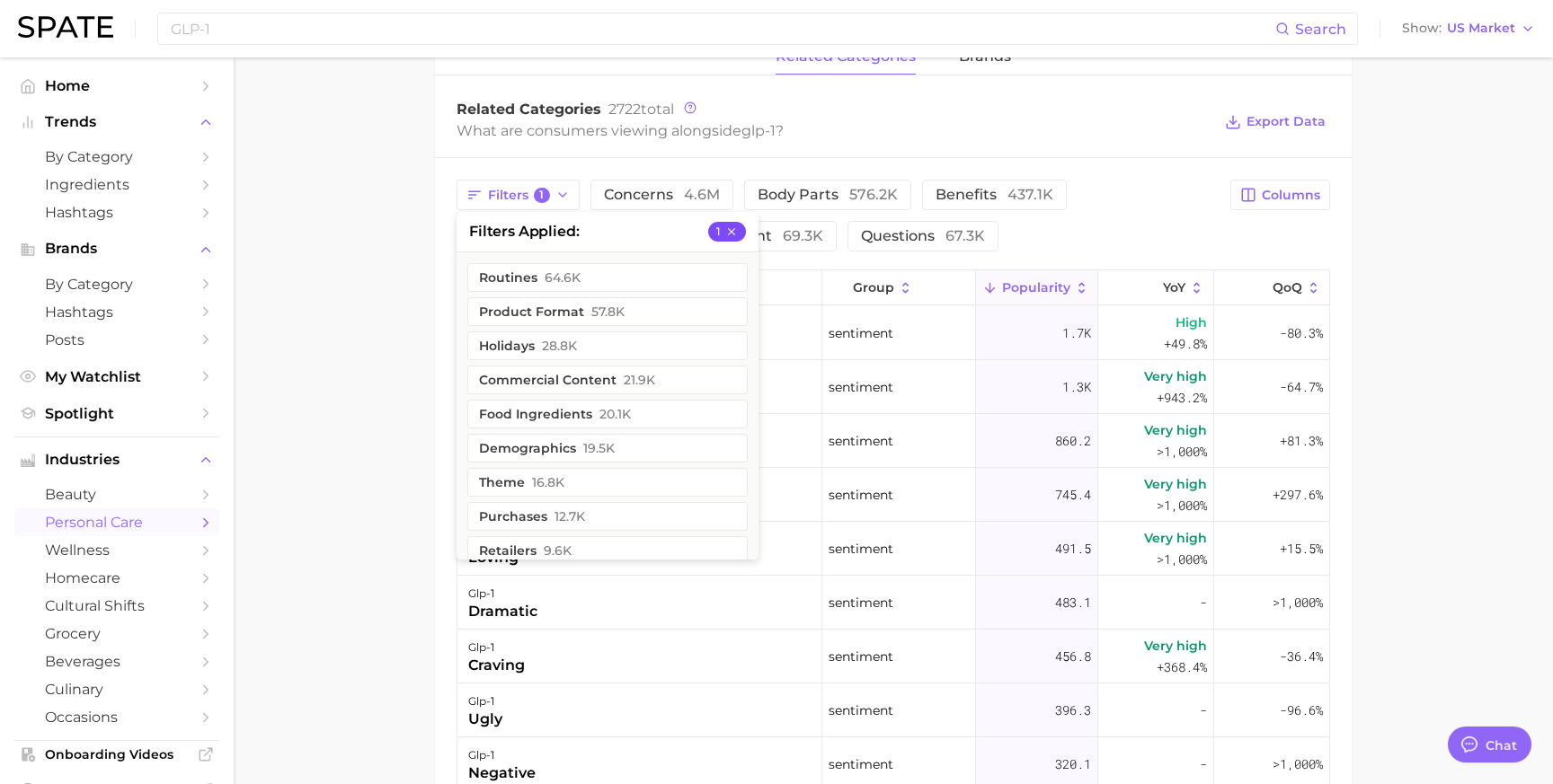
click at [740, 230] on button "1" at bounding box center [726, 231] width 38 height 19
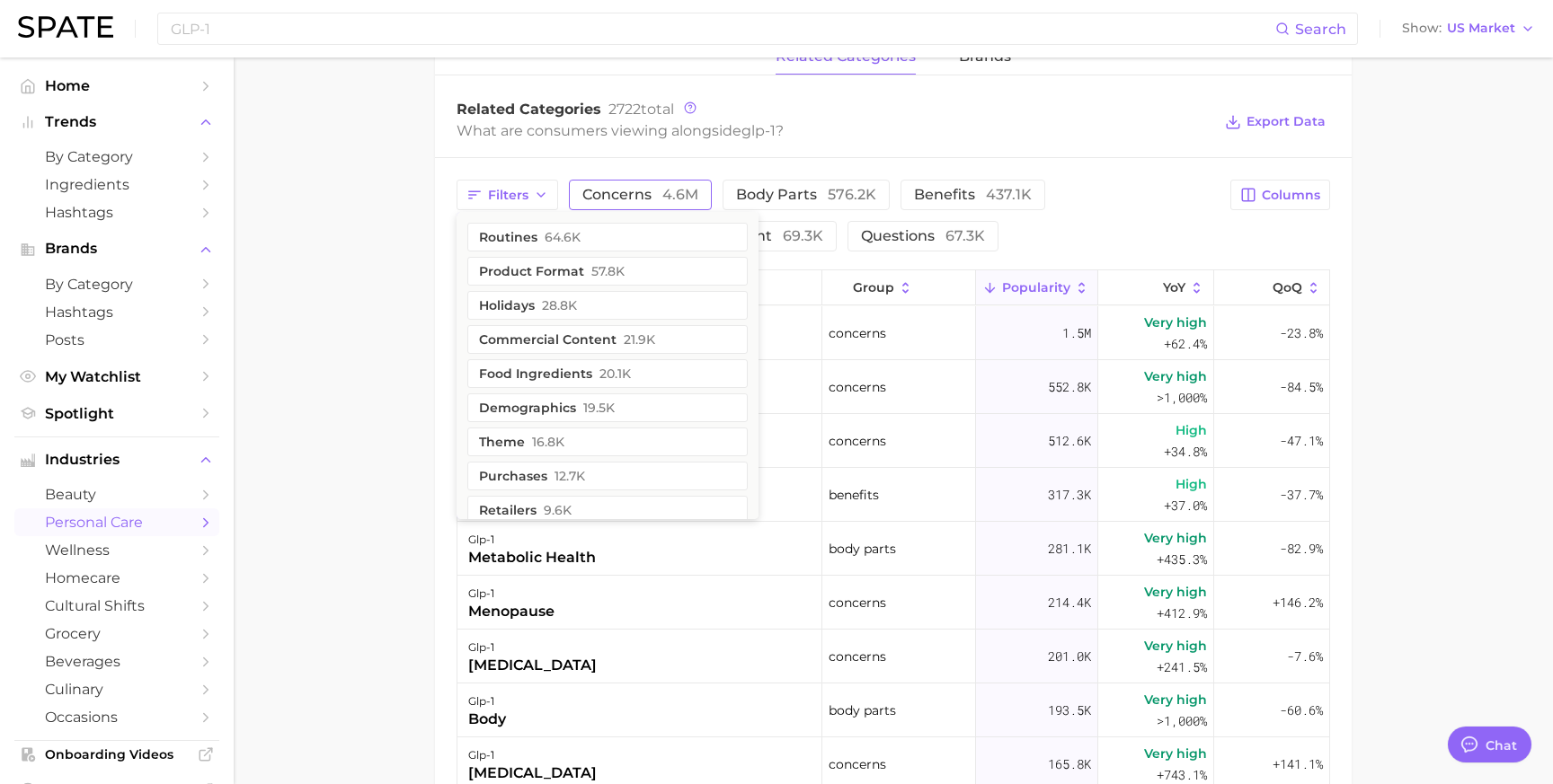
click at [647, 190] on span "concerns 4.6m" at bounding box center [639, 195] width 115 height 15
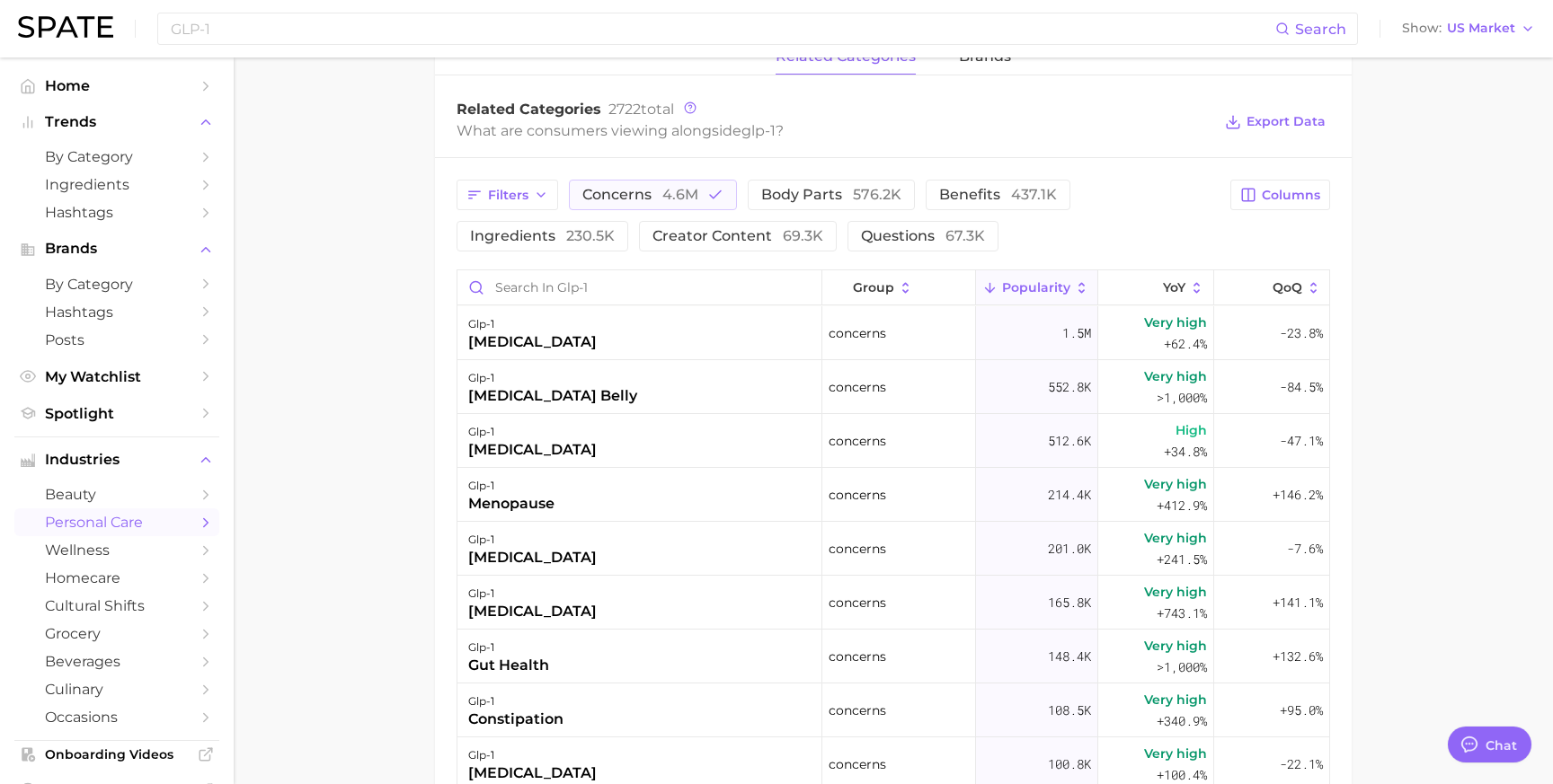
click at [362, 461] on main "1. health care 2. [MEDICAL_DATA] 3. [MEDICAL_DATA] 4. glp-1 Overview Google Tik…" at bounding box center [893, 185] width 1319 height 1960
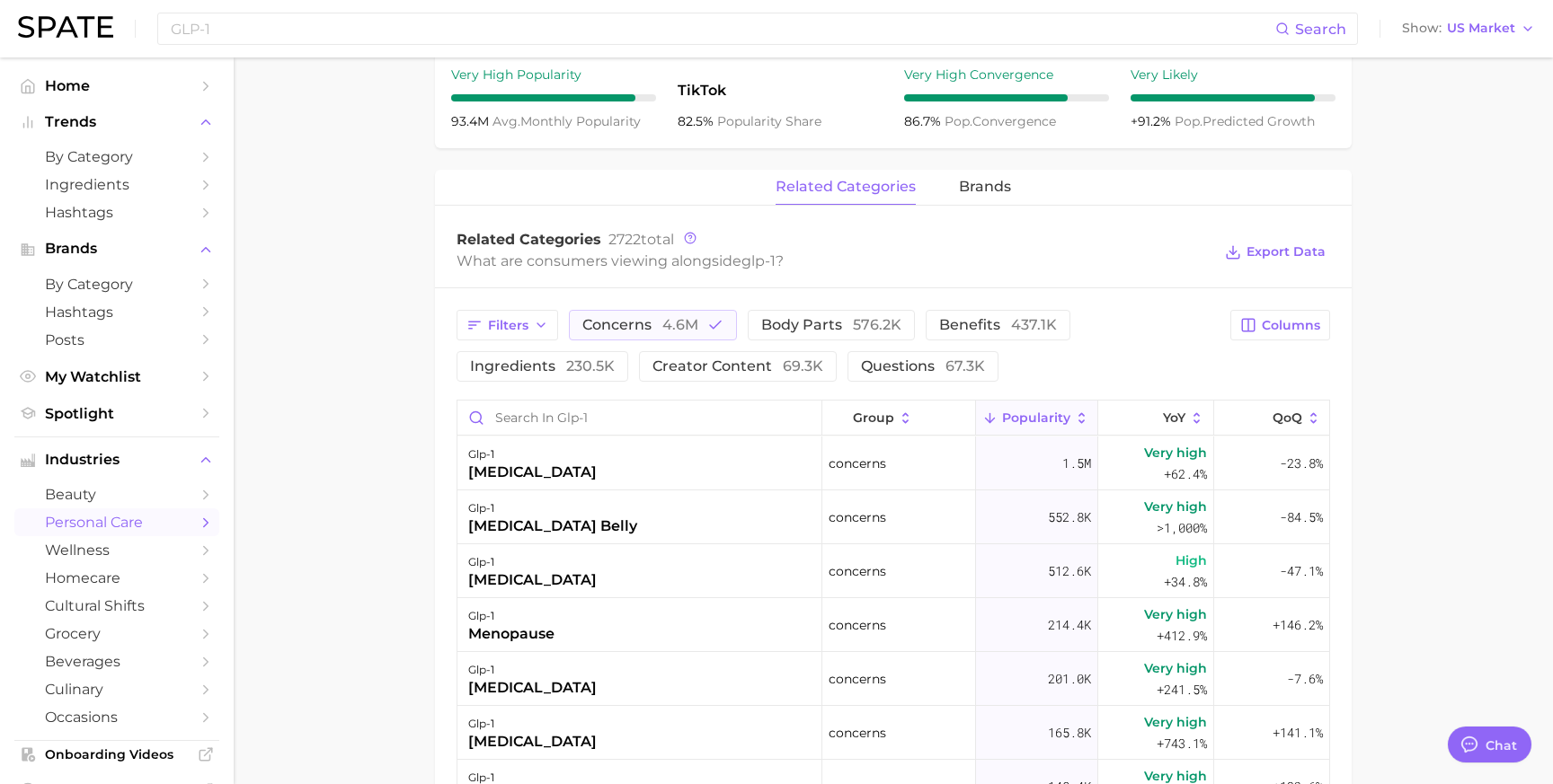
scroll to position [714, 0]
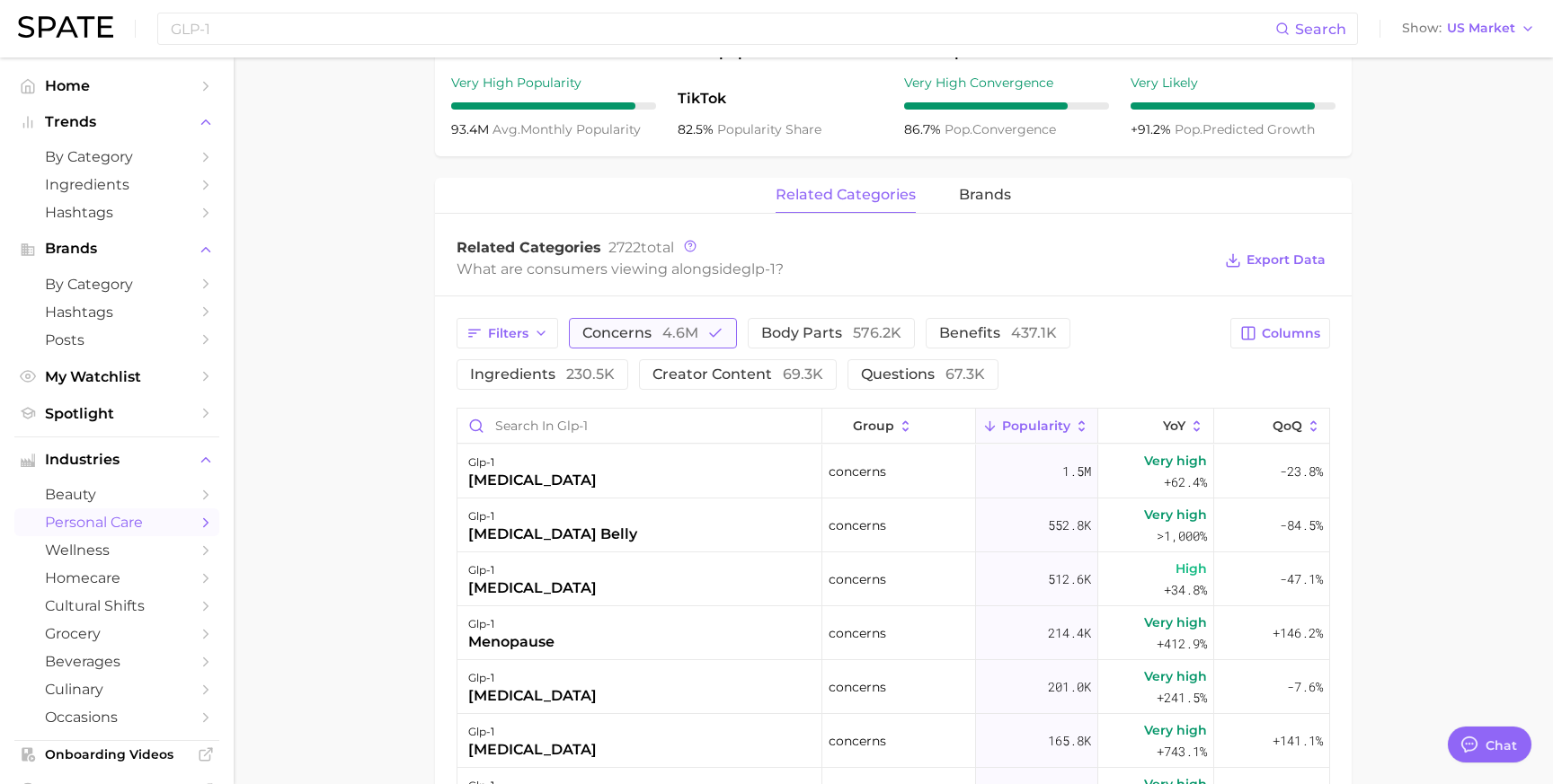
click at [628, 329] on span "concerns 4.6m" at bounding box center [639, 333] width 115 height 15
click at [352, 440] on main "1. health care 2. [MEDICAL_DATA] 3. [MEDICAL_DATA] 4. glp-1 Overview Google Tik…" at bounding box center [893, 323] width 1319 height 1960
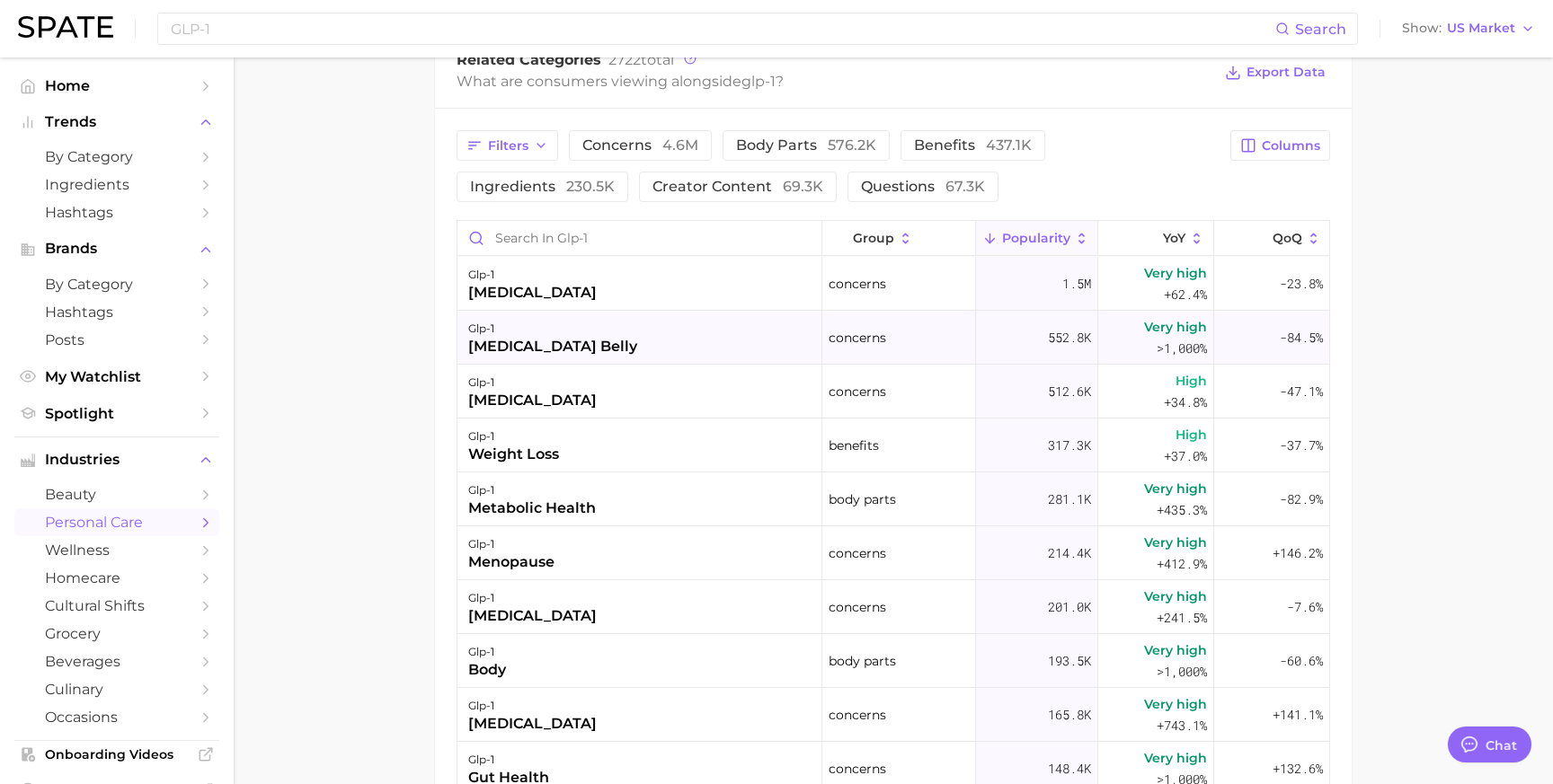
scroll to position [899, 0]
click at [592, 155] on span "concerns 4.6m" at bounding box center [639, 149] width 115 height 15
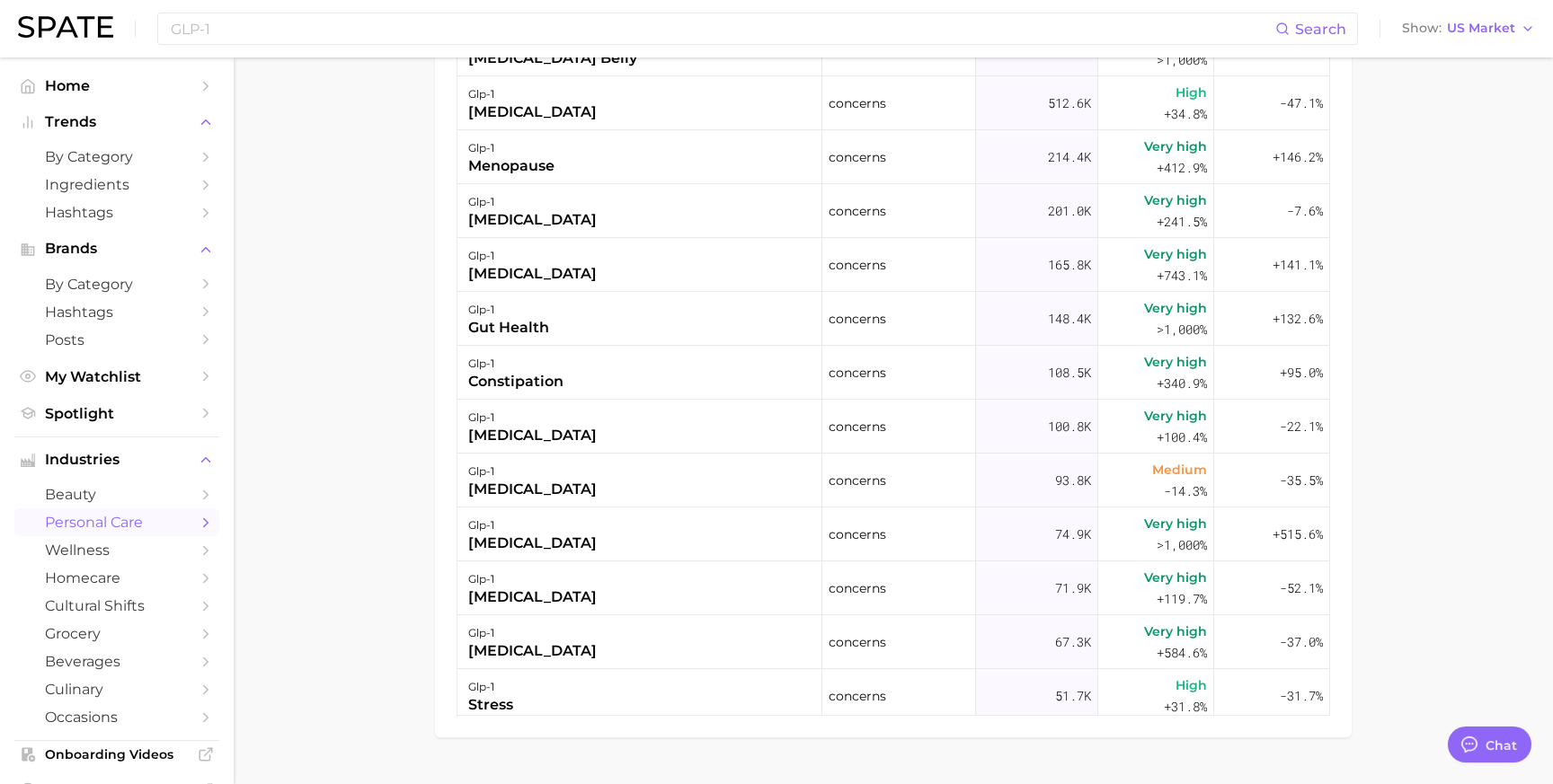
scroll to position [1234, 0]
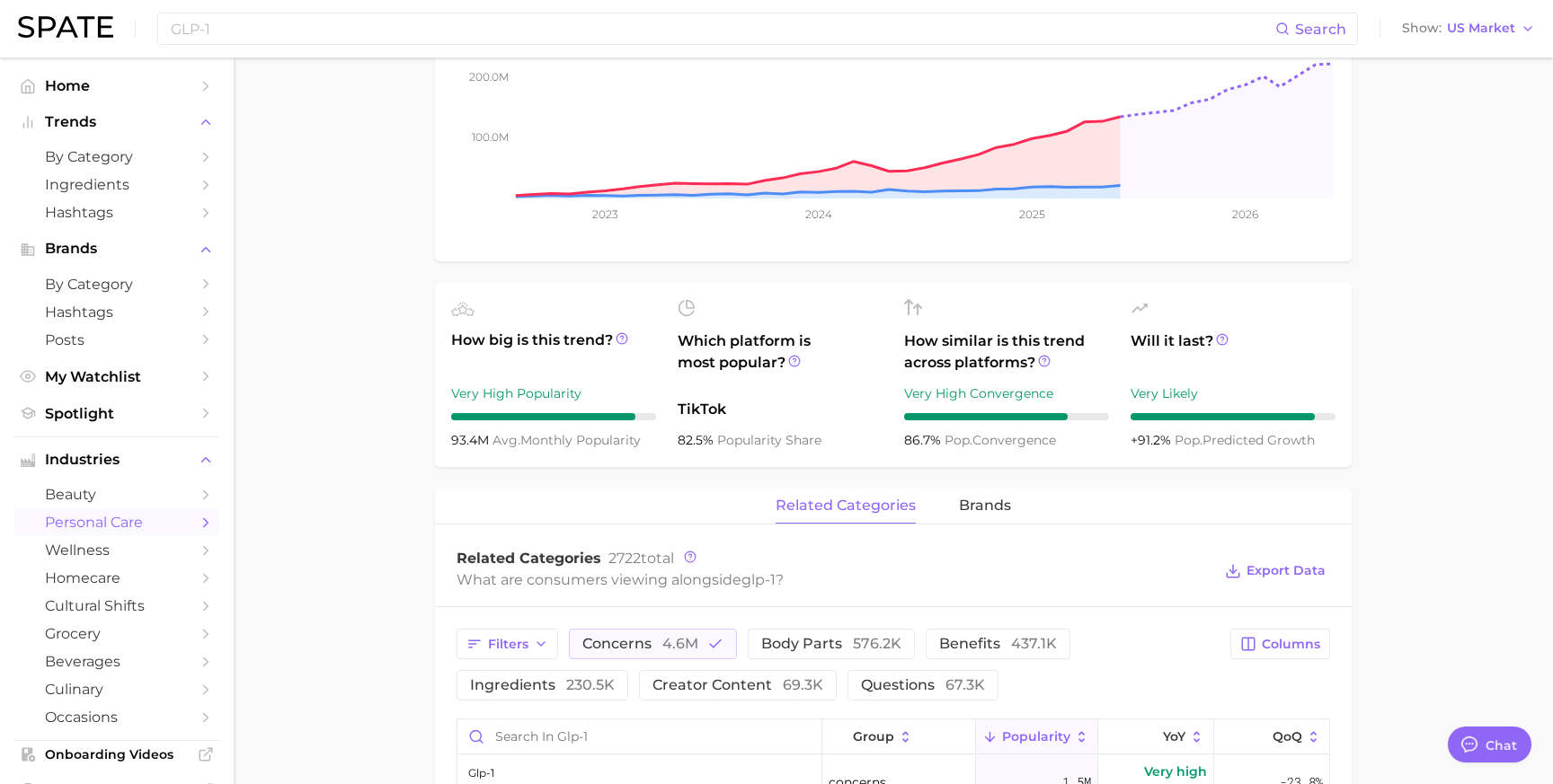
scroll to position [0, 0]
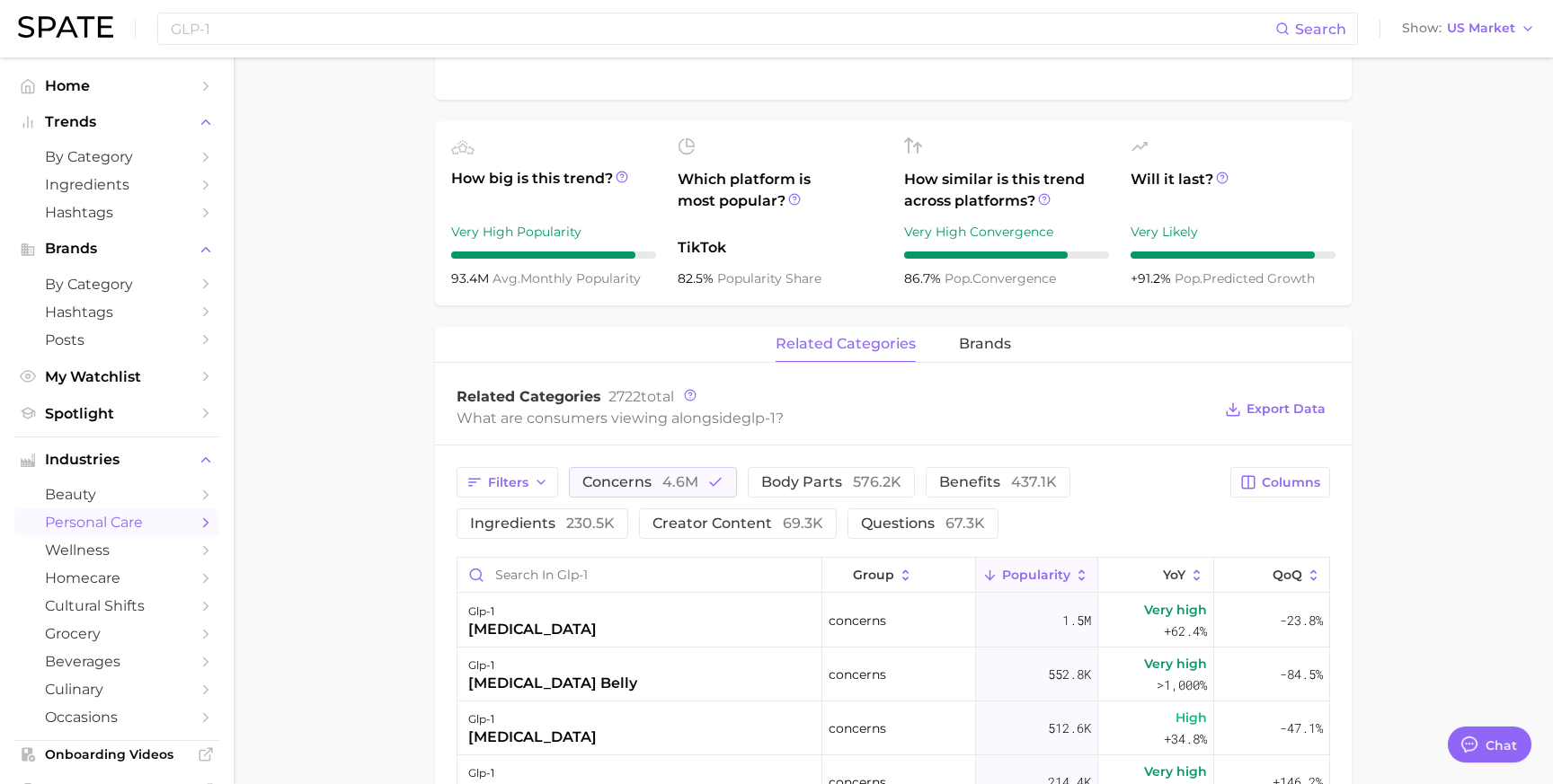
scroll to position [619, 0]
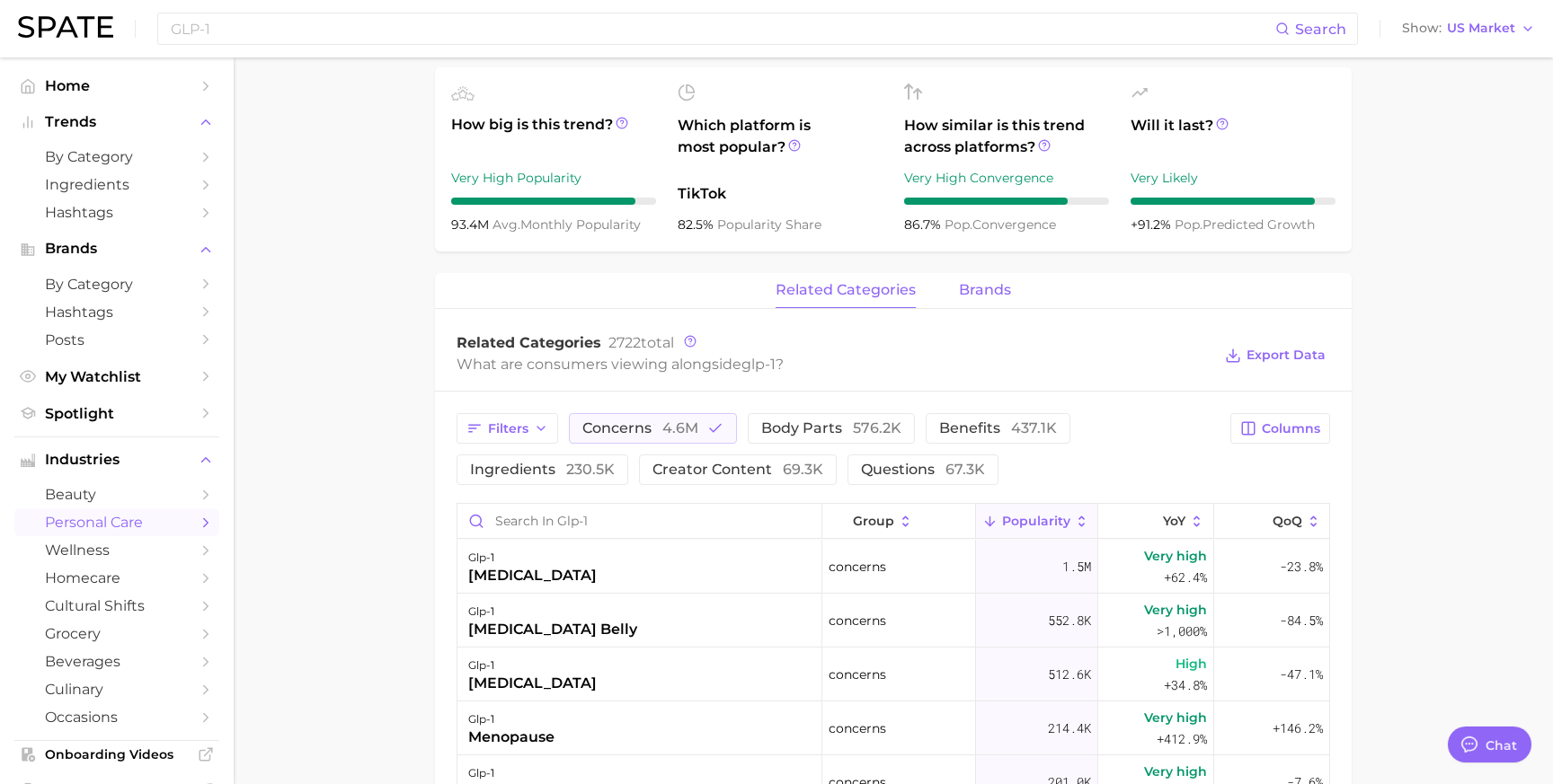
click at [995, 290] on span "brands" at bounding box center [985, 290] width 52 height 17
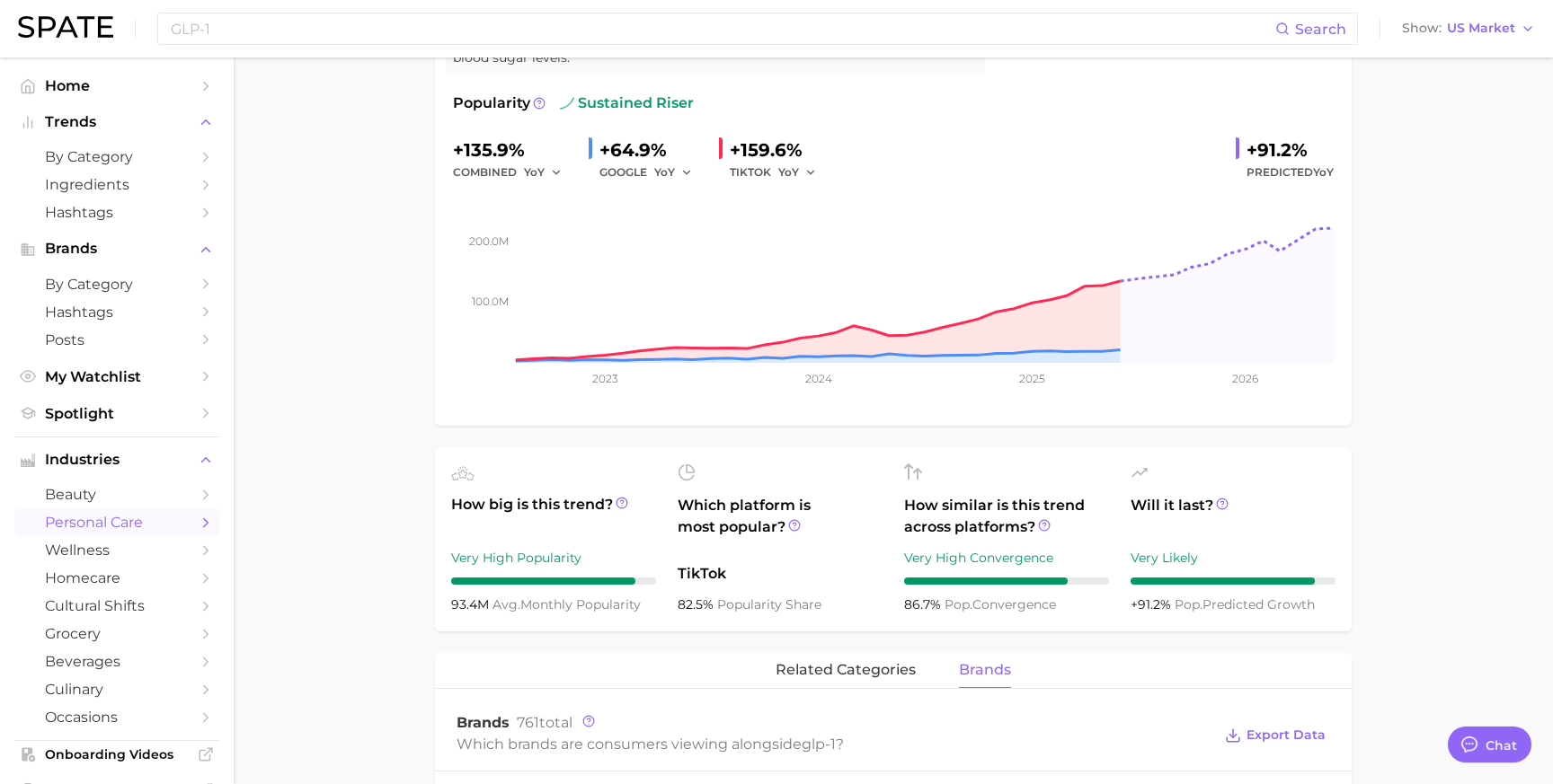
scroll to position [0, 0]
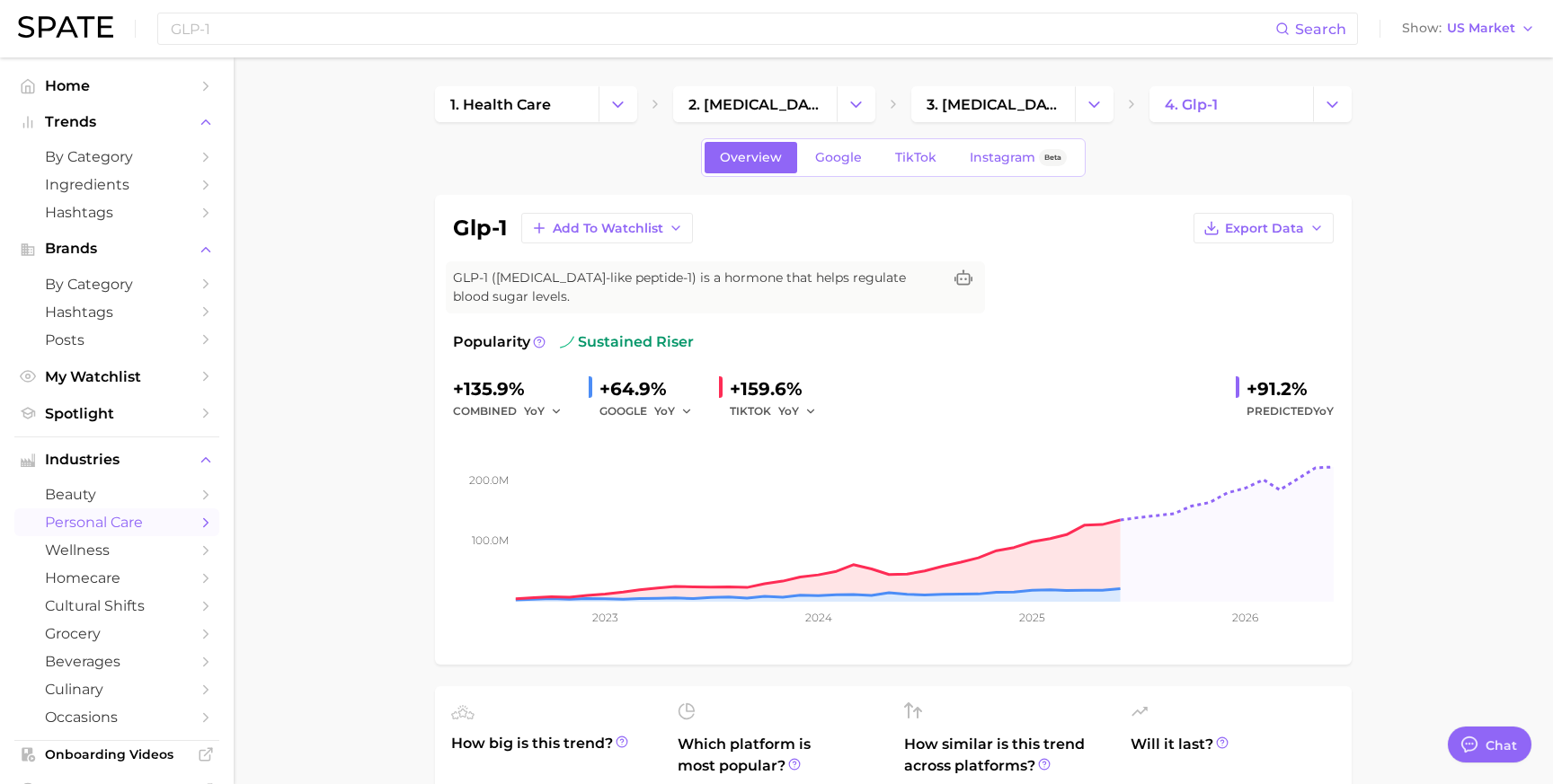
click at [232, 404] on nav "Home Trends by Category Ingredients Hashtags Brands by Category Hashtags Posts …" at bounding box center [116, 420] width 234 height 727
